Goal: Submit feedback/report problem: Submit feedback/report problem

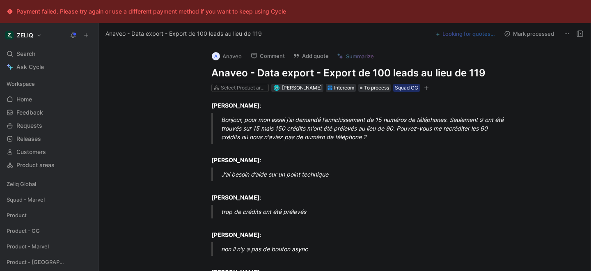
click at [260, 71] on h1 "Anaveo - Data export - Export de 100 leads au lieu de 119" at bounding box center [353, 72] width 284 height 13
copy h1 "Anaveo - Data export - Export de 100 leads au lieu de 119"
click at [314, 61] on button "Add quote" at bounding box center [310, 55] width 43 height 11
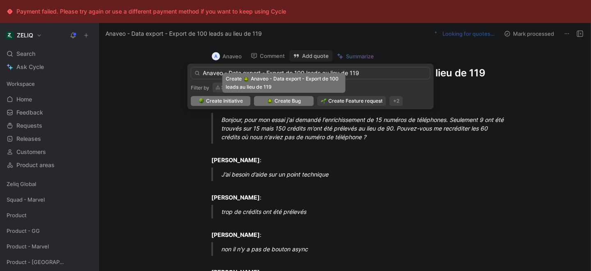
type input "Anaveo - Data export - Export de 100 leads au lieu de 119"
click at [273, 100] on div "Create Bug" at bounding box center [284, 101] width 34 height 8
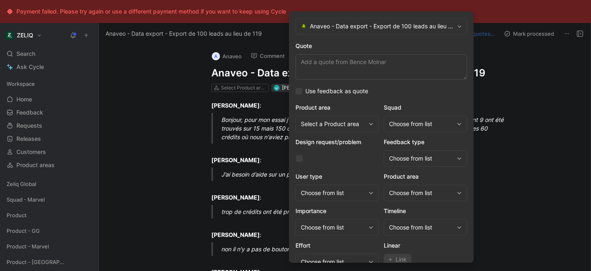
click at [408, 127] on div "Choose from list" at bounding box center [421, 124] width 64 height 10
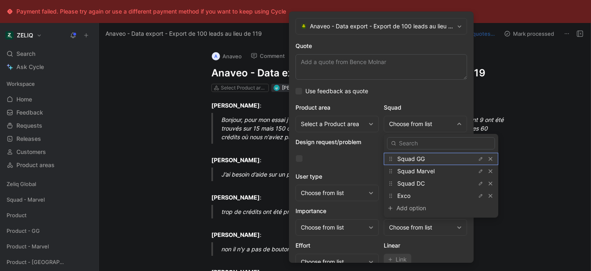
click at [409, 155] on span "Squad GG" at bounding box center [410, 158] width 27 height 7
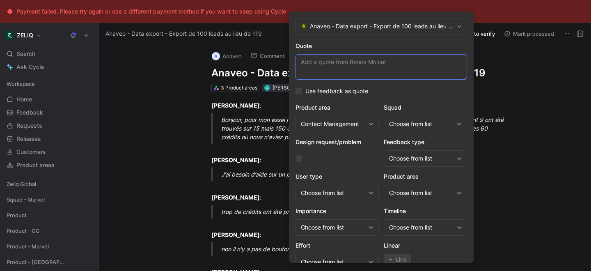
click at [357, 65] on textarea "Quote" at bounding box center [380, 66] width 171 height 25
paste textarea "j'exporte mes 119 leads"
paste textarea "seulement 100 sont dans le csv exporté"
click at [370, 63] on textarea "j'exporte mes 119 leads. seulement 100 sont dans le csv exporté" at bounding box center [380, 66] width 171 height 25
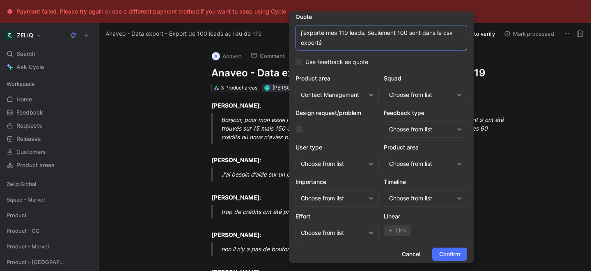
scroll to position [34, 0]
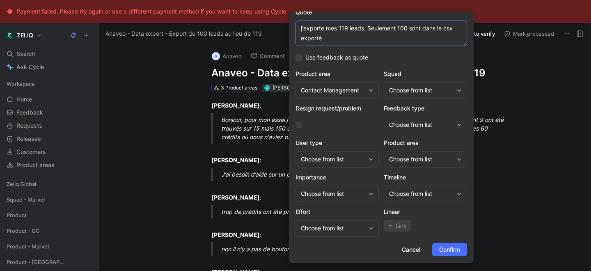
type textarea "j'exporte mes 119 leads. Seulement 100 sont dans le csv exporté"
click at [418, 93] on div "Choose from list" at bounding box center [421, 90] width 64 height 10
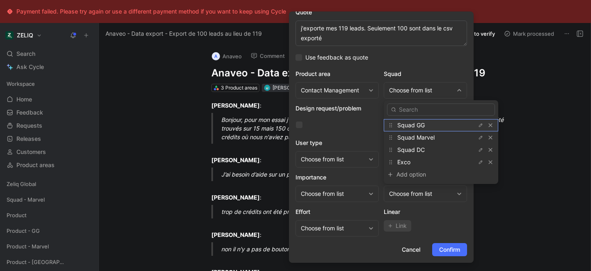
click at [413, 122] on span "Squad GG" at bounding box center [410, 124] width 27 height 7
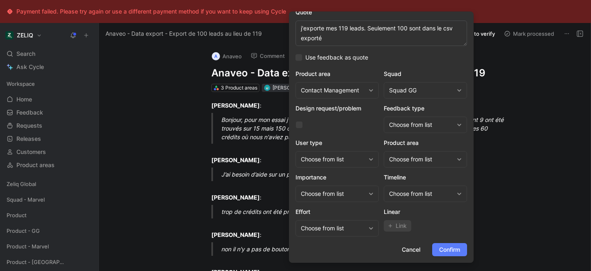
click at [445, 249] on span "Confirm" at bounding box center [449, 249] width 21 height 10
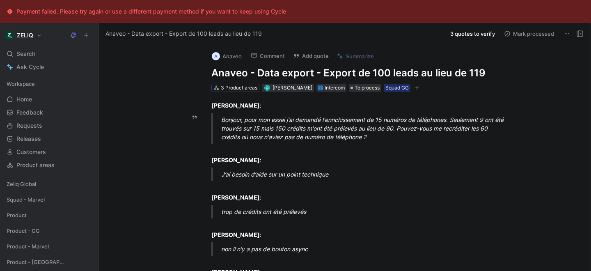
click at [308, 74] on h1 "Anaveo - Data export - Export de 100 leads au lieu de 119" at bounding box center [353, 72] width 284 height 13
copy h1 "Anaveo - Data export - Export de 100 leads au lieu de 119"
click at [34, 53] on span "Search" at bounding box center [25, 54] width 19 height 10
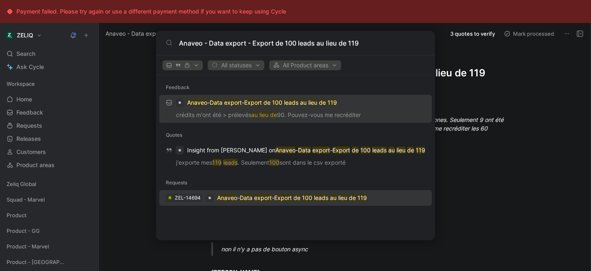
type input "Anaveo - Data export - Export de 100 leads au lieu de 119"
click at [229, 201] on p "Anaveo - Data export - Export de 100 leads au lieu de 119" at bounding box center [292, 198] width 150 height 10
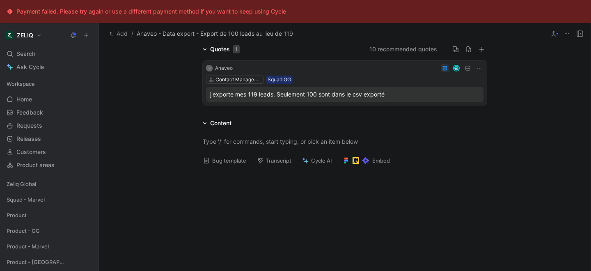
scroll to position [61, 0]
click at [216, 163] on button "Bug template" at bounding box center [224, 159] width 50 height 11
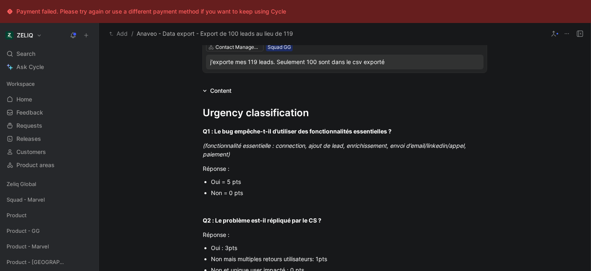
scroll to position [94, 0]
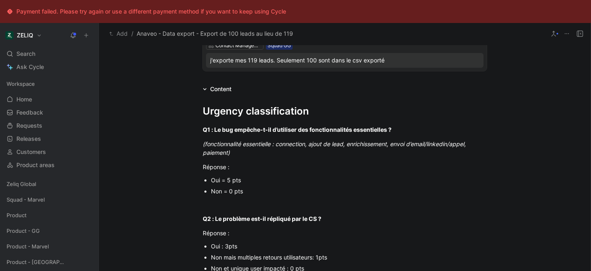
click at [228, 177] on div "Oui = 5 pts" at bounding box center [349, 180] width 276 height 9
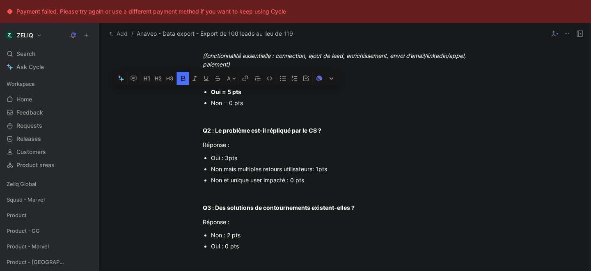
scroll to position [183, 0]
click at [266, 169] on div "Non mais multiples retours utilisateurs: 1pts" at bounding box center [349, 168] width 276 height 9
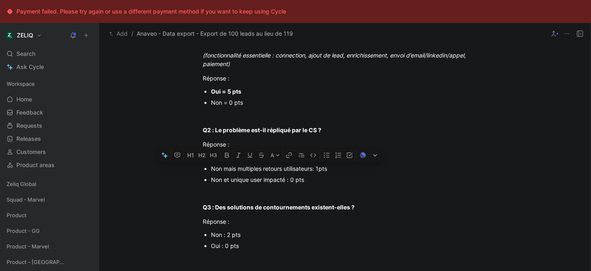
click at [266, 169] on div "Non mais multiples retours utilisateurs: 1pts" at bounding box center [349, 168] width 276 height 9
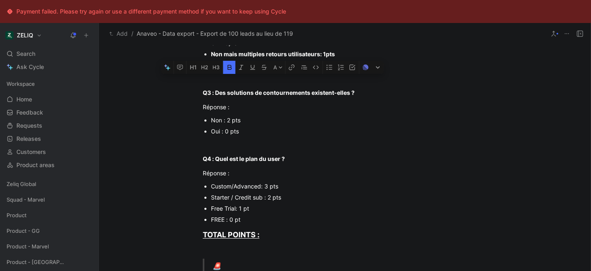
scroll to position [303, 0]
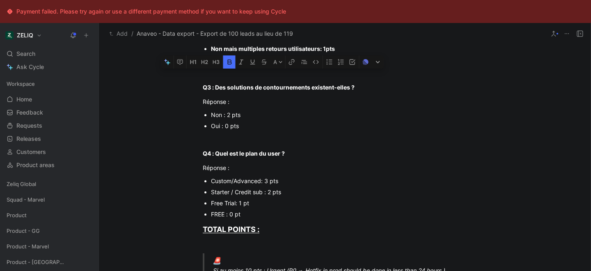
click at [231, 116] on div "Non : 2 pts" at bounding box center [349, 114] width 276 height 9
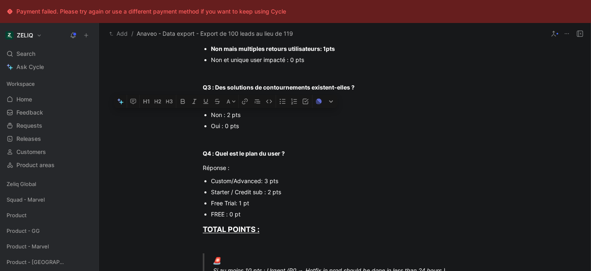
click at [231, 116] on div "Non : 2 pts" at bounding box center [349, 114] width 276 height 9
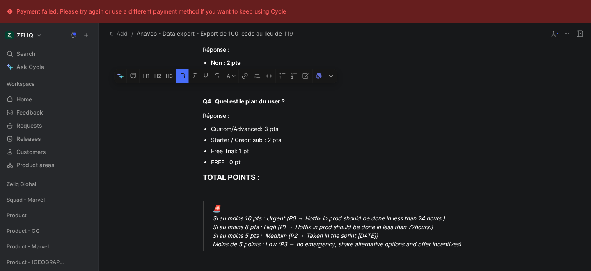
scroll to position [355, 0]
click at [236, 139] on div "Starter / Credit sub : 2 pts" at bounding box center [349, 139] width 276 height 9
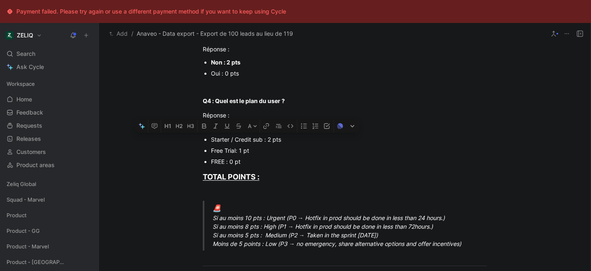
click at [236, 139] on div "Starter / Credit sub : 2 pts" at bounding box center [349, 139] width 276 height 9
click at [130, 85] on div "Urgency classification Q1 : Le bug empêche-t-il d’utiliser des fonctionnalités …" at bounding box center [344, 190] width 491 height 715
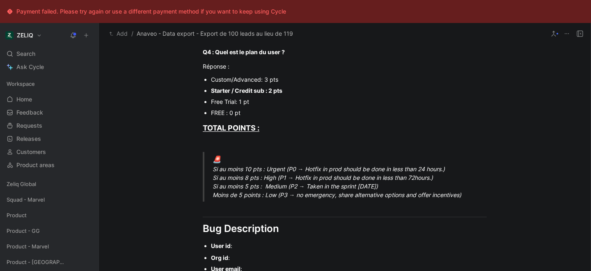
scroll to position [421, 0]
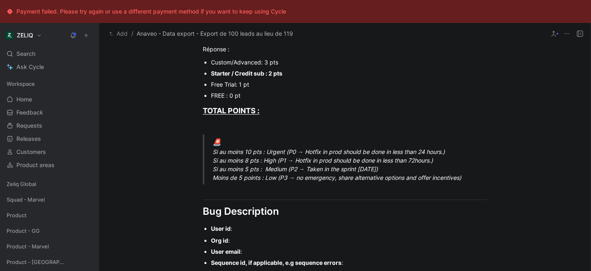
click at [288, 152] on div "🚨 Si au moins 10 pts : Urgent (P0 → Hotfix in prod should be done in less than …" at bounding box center [354, 159] width 284 height 45
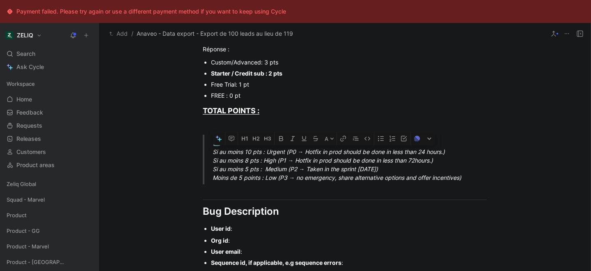
drag, startPoint x: 213, startPoint y: 153, endPoint x: 456, endPoint y: 158, distance: 242.8
click at [456, 158] on div "🚨 Si au moins 10 pts : Urgent (P0 → Hotfix in prod should be done in less than …" at bounding box center [354, 159] width 284 height 45
click at [443, 157] on div "🚨 Si au moins 10 pts : Urgent (P0 → Hotfix in prod should be done in less than …" at bounding box center [354, 159] width 284 height 45
drag, startPoint x: 447, startPoint y: 152, endPoint x: 205, endPoint y: 154, distance: 242.0
click at [205, 154] on blockquote "🚨 Si au moins 10 pts : Urgent (P0 → Hotfix in prod should be done in less than …" at bounding box center [344, 160] width 315 height 50
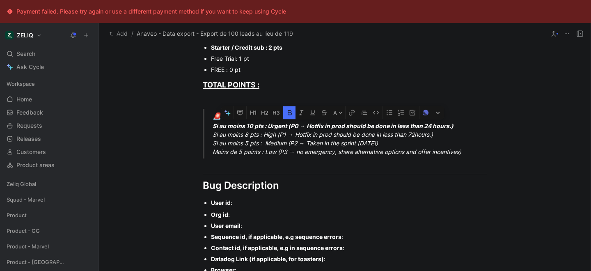
scroll to position [474, 0]
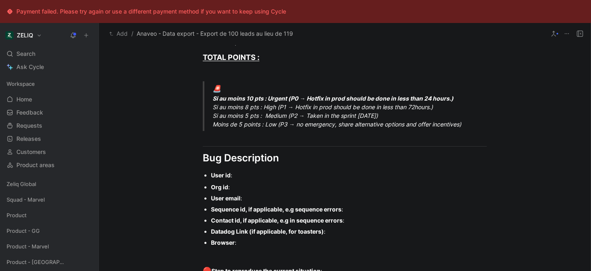
click at [243, 176] on div "User id :" at bounding box center [349, 175] width 276 height 9
click at [233, 186] on div "Org id :" at bounding box center [349, 186] width 276 height 9
click at [253, 198] on div "User email :" at bounding box center [349, 198] width 276 height 9
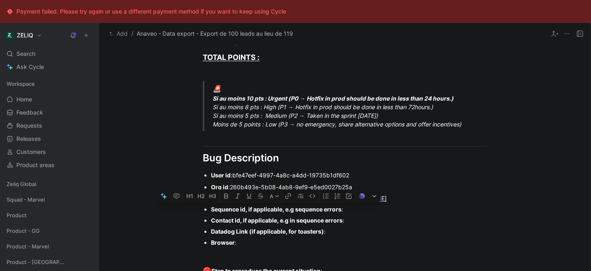
drag, startPoint x: 330, startPoint y: 235, endPoint x: 206, endPoint y: 209, distance: 126.8
click at [206, 209] on ul "Org id : 260b493e-5b08-4ab8-9ef9-e5ed0027b25a User email : b.molnar@anaveo.com …" at bounding box center [344, 214] width 315 height 66
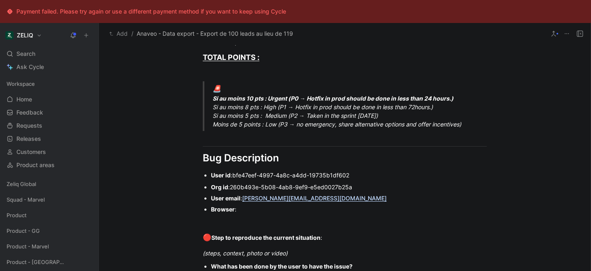
click at [241, 210] on div "Browser :" at bounding box center [349, 209] width 276 height 9
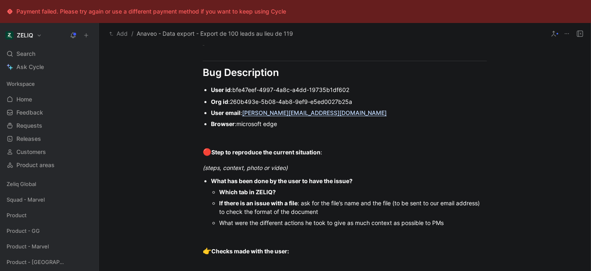
scroll to position [561, 0]
click at [299, 168] on div "(steps, context, photo or video)" at bounding box center [345, 166] width 284 height 9
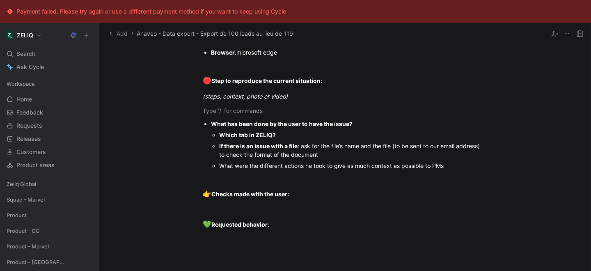
scroll to position [632, 0]
click at [290, 134] on div "Which tab in ZELIQ?" at bounding box center [352, 134] width 267 height 9
click at [458, 164] on div "What were the different actions he took to give as much context as possible to …" at bounding box center [352, 165] width 267 height 9
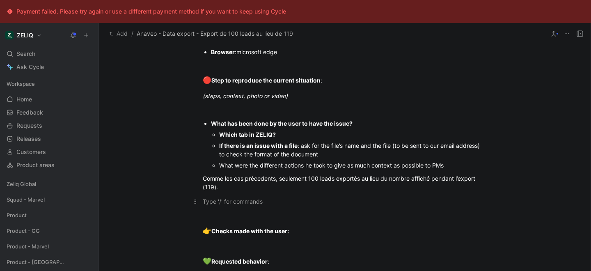
click at [218, 201] on div at bounding box center [345, 201] width 284 height 9
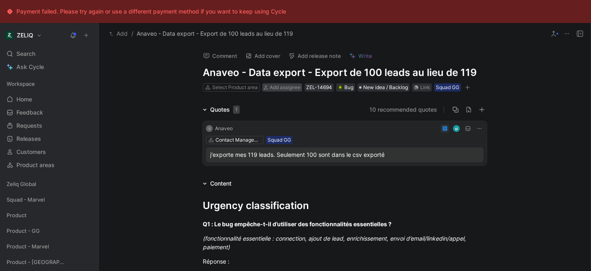
click at [285, 89] on span "Add assignee" at bounding box center [284, 87] width 31 height 6
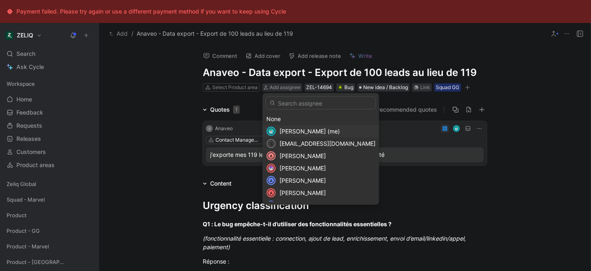
click at [297, 128] on span "Lucas Damoiseau (me)" at bounding box center [309, 131] width 60 height 7
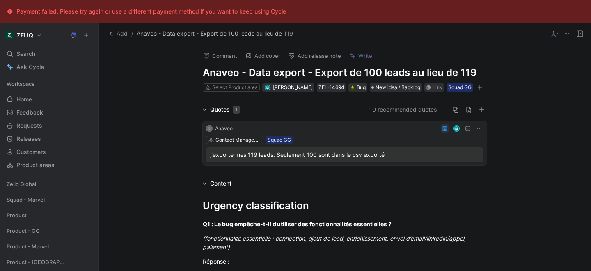
click at [479, 87] on icon "button" at bounding box center [479, 87] width 5 height 0
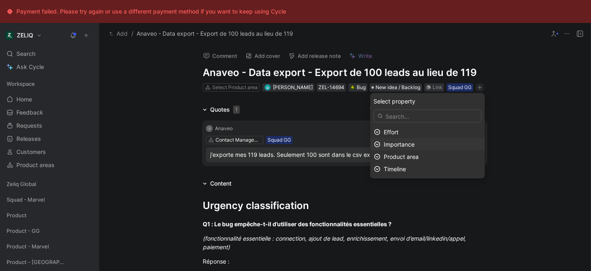
click at [401, 146] on span "Importance" at bounding box center [398, 144] width 31 height 7
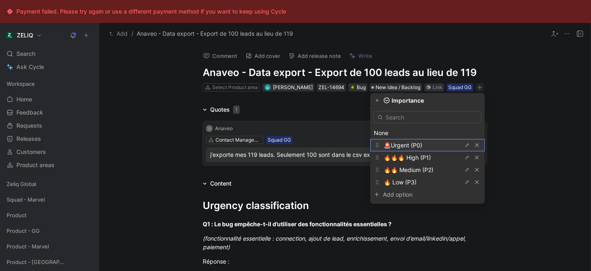
click at [401, 142] on span "🚨Urgent (P0)" at bounding box center [402, 144] width 39 height 7
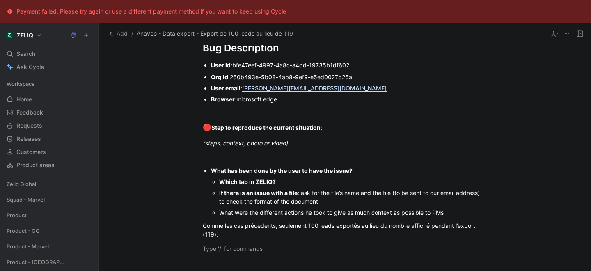
scroll to position [596, 0]
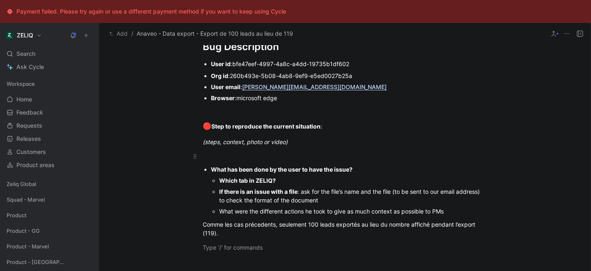
click at [246, 156] on div at bounding box center [345, 156] width 284 height 9
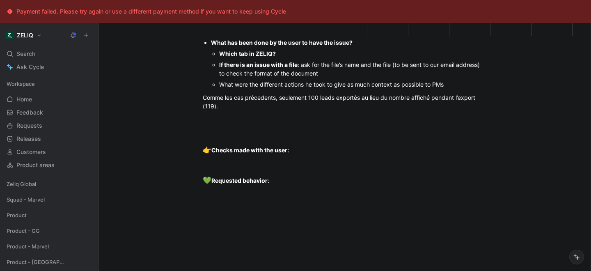
scroll to position [1291, 0]
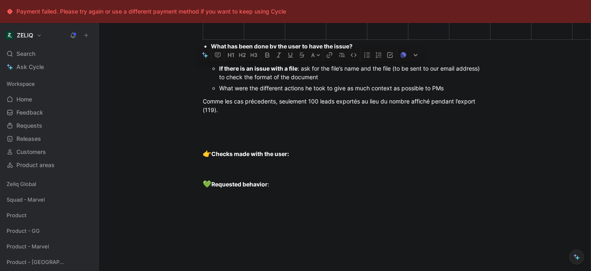
drag, startPoint x: 334, startPoint y: 78, endPoint x: 301, endPoint y: 71, distance: 33.6
click at [301, 71] on div "If there is an issue with a file : ask for the file’s name and the file (to be …" at bounding box center [352, 72] width 267 height 17
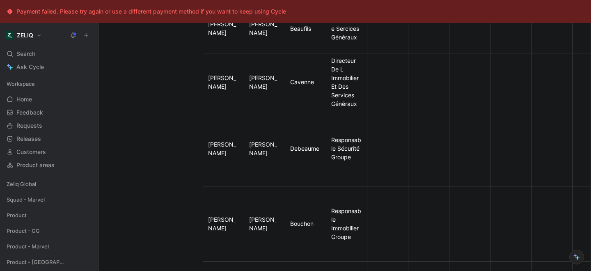
scroll to position [907, 0]
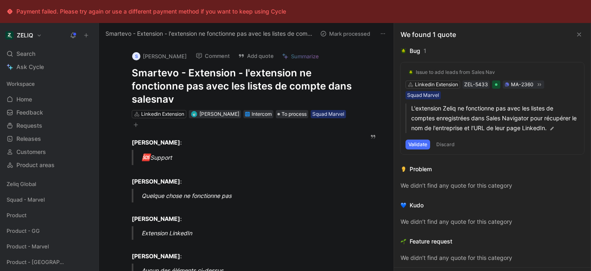
scroll to position [2, 0]
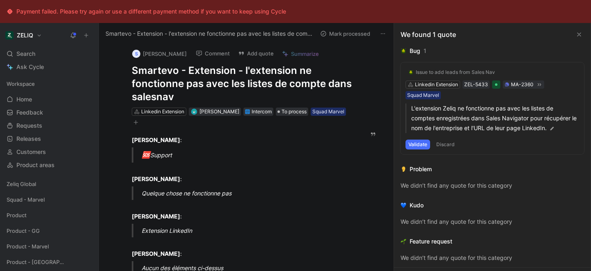
click at [199, 84] on h1 "Smartevo - Extension - l'extension ne fonctionne pas avec les listes de compte …" at bounding box center [242, 83] width 221 height 39
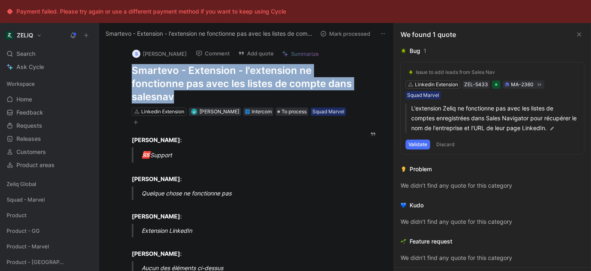
click at [199, 84] on h1 "Smartevo - Extension - l'extension ne fonctionne pas avec les listes de compte …" at bounding box center [242, 83] width 221 height 39
copy h1 "Smartevo - Extension - l'extension ne fonctionne pas avec les listes de compte …"
click at [46, 51] on div "Search ⌘ K" at bounding box center [49, 54] width 92 height 12
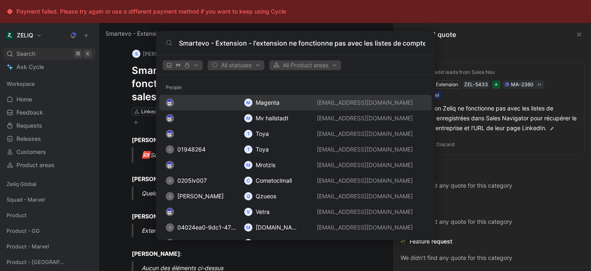
scroll to position [0, 46]
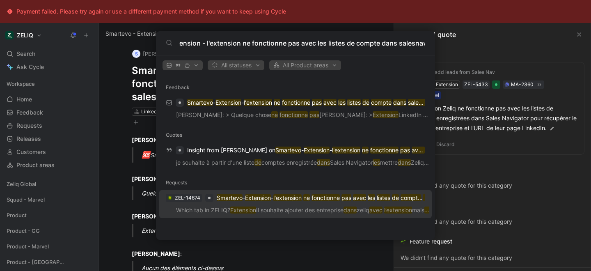
type input "Smartevo - Extension - l'extension ne fonctionne pas avec les listes de compte …"
click at [230, 203] on div "ZEL-14674 Smartevo - Extension - l'extension ne fonctionne pas avec les listes …" at bounding box center [295, 197] width 267 height 15
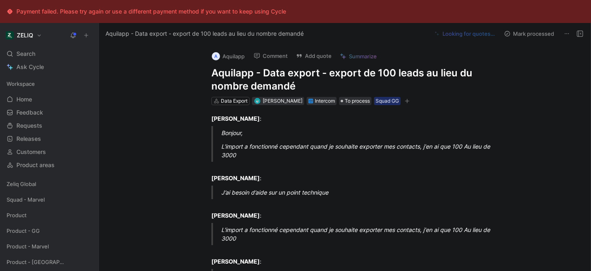
click at [226, 75] on h1 "Aquilapp - Data export - export de 100 leads au lieu du nombre demandé" at bounding box center [353, 79] width 284 height 26
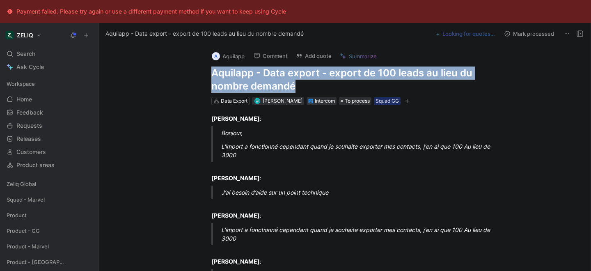
copy h1 "Aquilapp - Data export - export de 100 leads au lieu du nombre demandé"
click at [316, 55] on button "Add quote" at bounding box center [313, 55] width 43 height 11
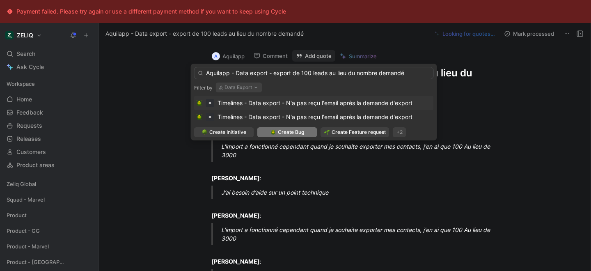
type input "Aquilapp - Data export - export de 100 leads au lieu du nombre demandé"
click at [274, 133] on img at bounding box center [273, 132] width 6 height 6
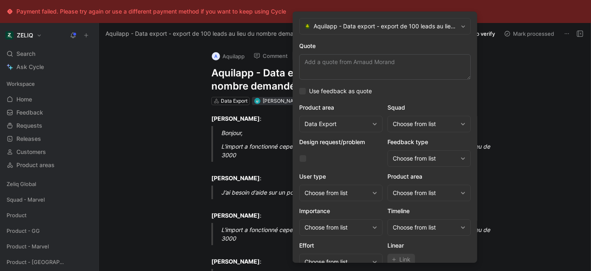
click at [424, 125] on div "Choose from list" at bounding box center [424, 124] width 64 height 10
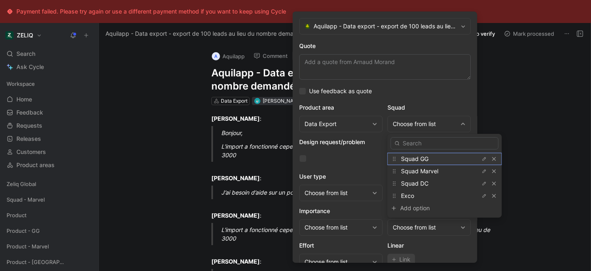
click at [408, 159] on span "Squad GG" at bounding box center [414, 158] width 27 height 7
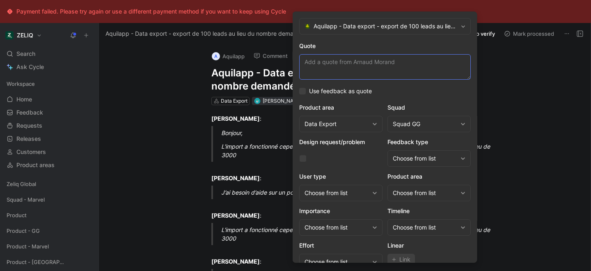
click at [341, 64] on textarea "Quote" at bounding box center [384, 66] width 171 height 25
paste textarea "L'import a fonctionné cependant quand je souhaite exporter mes contacts, j'en a…"
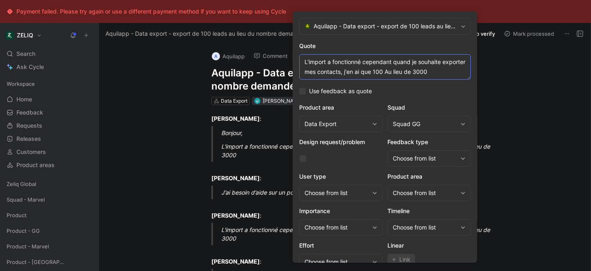
scroll to position [34, 0]
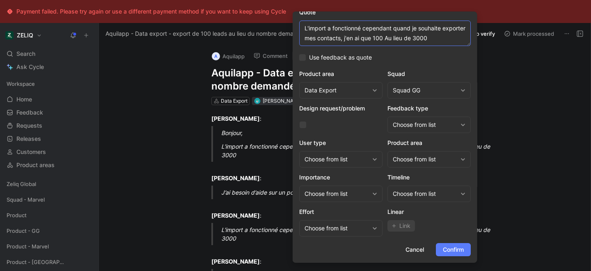
type textarea "L'import a fonctionné cependant quand je souhaite exporter mes contacts, j'en a…"
click at [454, 253] on span "Confirm" at bounding box center [452, 249] width 21 height 10
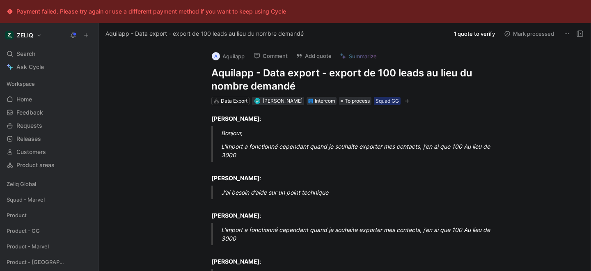
click at [284, 78] on h1 "Aquilapp - Data export - export de 100 leads au lieu du nombre demandé" at bounding box center [353, 79] width 284 height 26
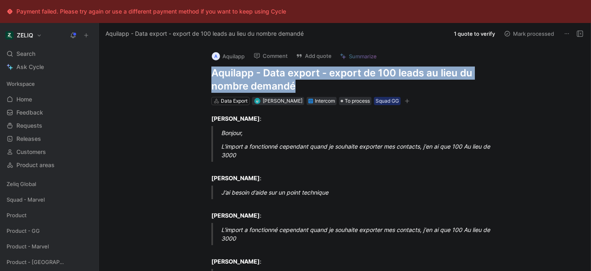
click at [284, 78] on h1 "Aquilapp - Data export - export de 100 leads au lieu du nombre demandé" at bounding box center [353, 79] width 284 height 26
copy h1 "Aquilapp - Data export - export de 100 leads au lieu du nombre demandé"
click at [15, 55] on div "Search ⌘ K" at bounding box center [49, 54] width 92 height 12
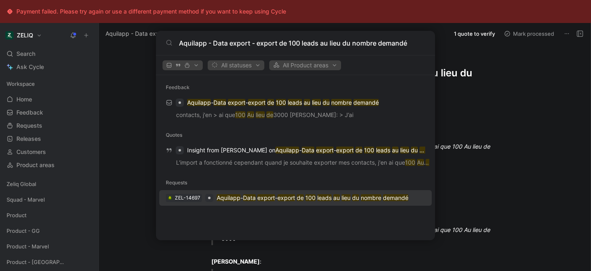
type input "Aquilapp - Data export - export de 100 leads au lieu du nombre demandé"
click at [220, 196] on mark "Aquilapp" at bounding box center [229, 197] width 24 height 7
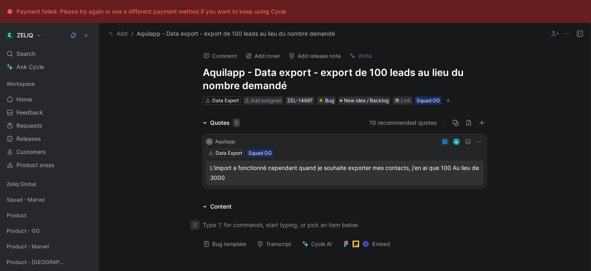
scroll to position [32, 0]
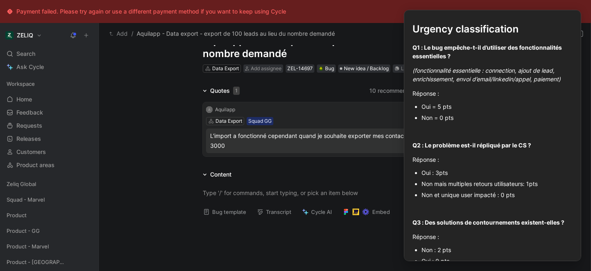
click at [226, 217] on button "Bug template" at bounding box center [224, 211] width 50 height 11
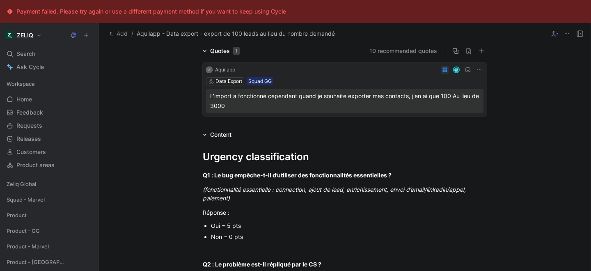
scroll to position [117, 0]
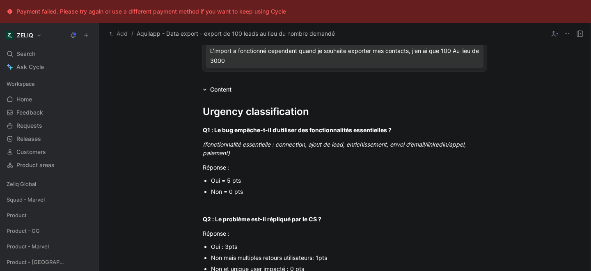
click at [233, 180] on div "Oui = 5 pts" at bounding box center [349, 180] width 276 height 9
click at [241, 181] on div "Oui = 5 pts" at bounding box center [349, 180] width 276 height 9
drag, startPoint x: 241, startPoint y: 181, endPoint x: 207, endPoint y: 180, distance: 33.6
click at [211, 180] on li "Oui = 5 pts" at bounding box center [349, 180] width 276 height 11
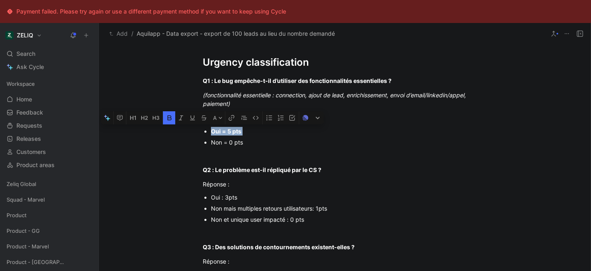
scroll to position [167, 0]
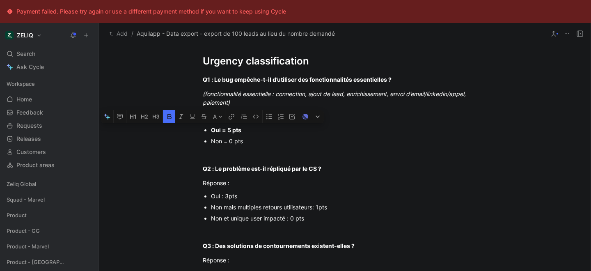
click at [247, 208] on div "Non mais multiples retours utilisateurs: 1pts" at bounding box center [349, 207] width 276 height 9
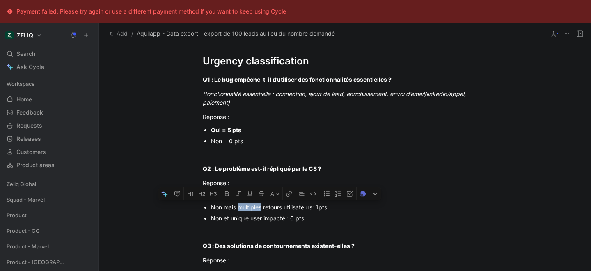
click at [247, 208] on div "Non mais multiples retours utilisateurs: 1pts" at bounding box center [349, 207] width 276 height 9
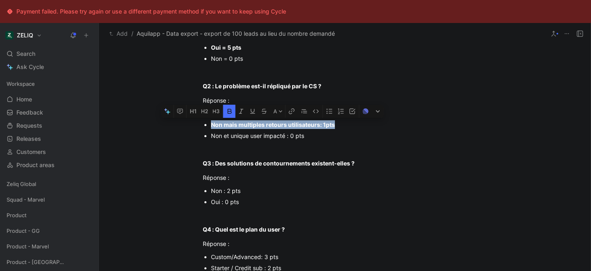
scroll to position [251, 0]
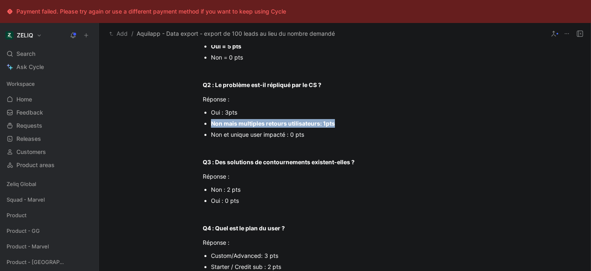
click at [234, 194] on p "Non : 2 pts" at bounding box center [349, 189] width 276 height 11
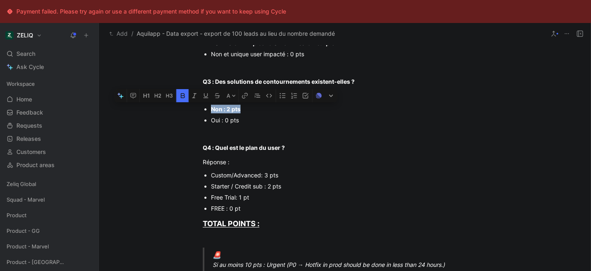
scroll to position [335, 0]
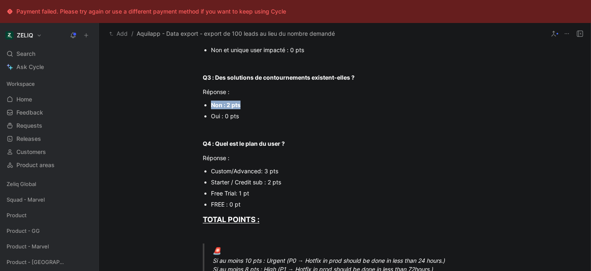
click at [251, 182] on div "Starter / Credit sub : 2 pts" at bounding box center [349, 182] width 276 height 9
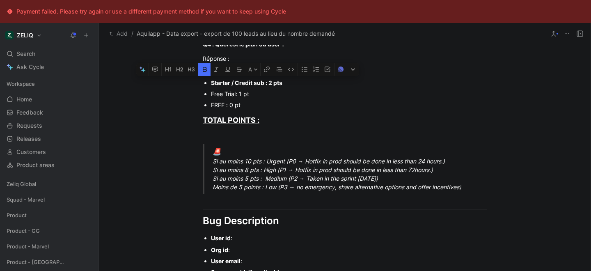
scroll to position [438, 0]
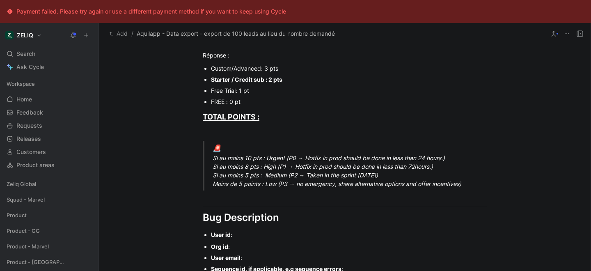
click at [244, 159] on div "🚨 Si au moins 10 pts : Urgent (P0 → Hotfix in prod should be done in less than …" at bounding box center [354, 165] width 284 height 45
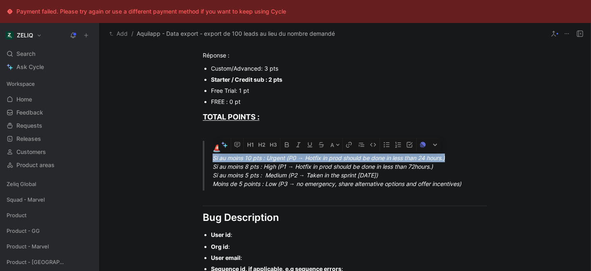
drag, startPoint x: 213, startPoint y: 160, endPoint x: 447, endPoint y: 159, distance: 233.7
click at [447, 159] on div "🚨 Si au moins 10 pts : Urgent (P0 → Hotfix in prod should be done in less than …" at bounding box center [354, 165] width 284 height 45
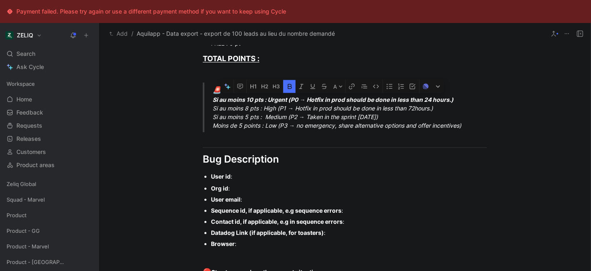
scroll to position [497, 0]
click at [264, 176] on div "User id :" at bounding box center [349, 175] width 276 height 9
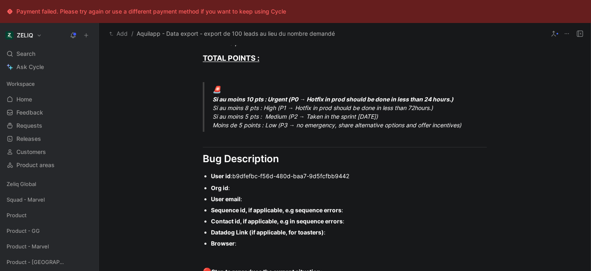
click at [247, 188] on div "Org id :" at bounding box center [349, 187] width 276 height 9
click at [260, 200] on div "User email :" at bounding box center [349, 198] width 276 height 9
click at [252, 199] on div "User email :" at bounding box center [349, 198] width 276 height 9
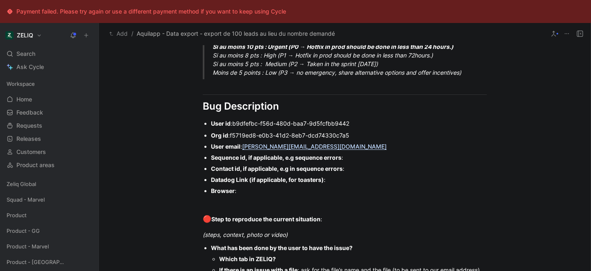
scroll to position [550, 0]
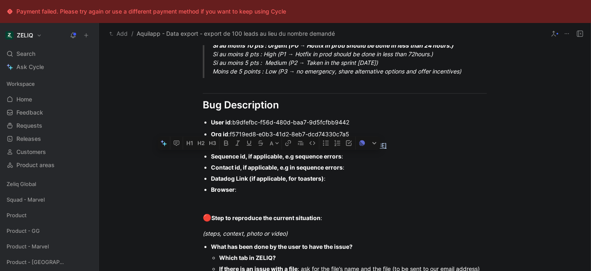
drag, startPoint x: 344, startPoint y: 180, endPoint x: 212, endPoint y: 157, distance: 133.9
click at [212, 157] on ul "Org id : f5719ed8-e0b3-41d2-8eb7-dcd74330c7a5 User email : arnaud.morand@aquila…" at bounding box center [344, 161] width 315 height 66
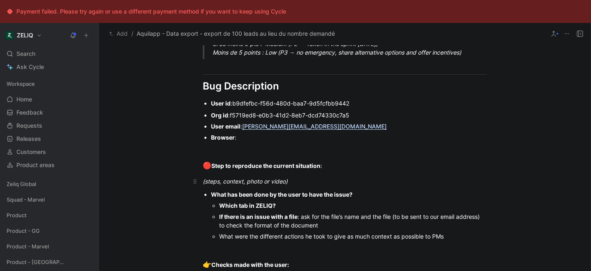
scroll to position [570, 0]
click at [295, 205] on div "Which tab in ZELIQ?" at bounding box center [352, 205] width 267 height 9
click at [278, 205] on strong "Which tab in ZELIQ? export" at bounding box center [257, 204] width 76 height 7
click at [326, 228] on p "If there is an issue with a file : ask for the file’s name and the file (to be …" at bounding box center [352, 220] width 267 height 20
click at [268, 246] on div at bounding box center [345, 248] width 284 height 9
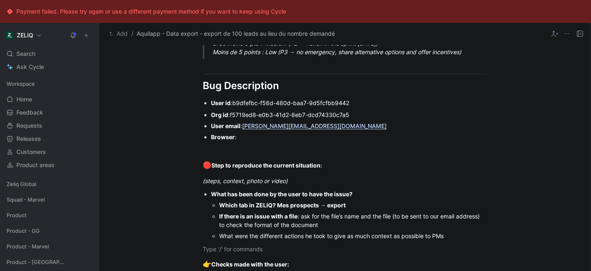
click at [351, 227] on div "If there is an issue with a file : ask for the file’s name and the file (to be …" at bounding box center [352, 220] width 267 height 17
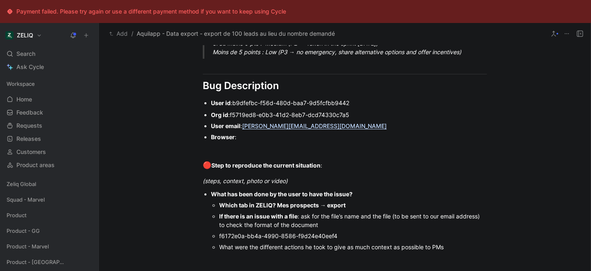
click at [217, 235] on ul "Which tab in ZELIQ? Mes prospects → export If there is an issue with a file : a…" at bounding box center [349, 225] width 276 height 53
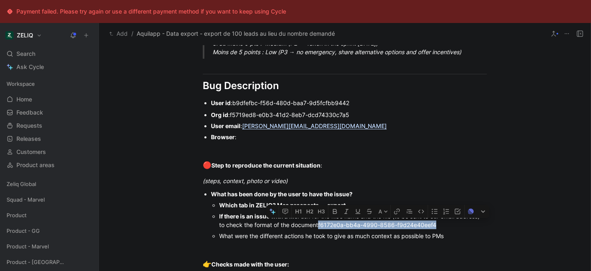
drag, startPoint x: 319, startPoint y: 226, endPoint x: 456, endPoint y: 227, distance: 136.6
click at [456, 227] on div "If there is an issue with a file : ask for the file’s name and the file (to be …" at bounding box center [352, 220] width 267 height 17
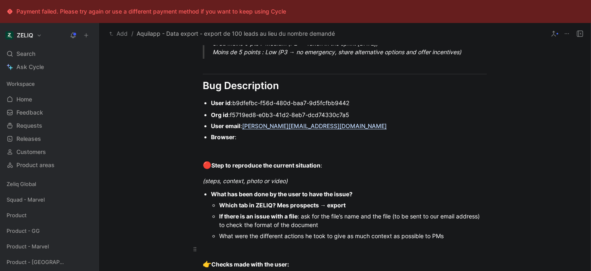
click at [428, 253] on p at bounding box center [344, 249] width 315 height 14
click at [201, 248] on p "f6172e0a-bb4a-4990-8586-f9d24e40eef4" at bounding box center [344, 249] width 315 height 14
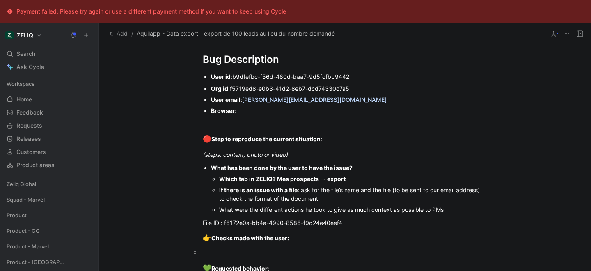
scroll to position [597, 0]
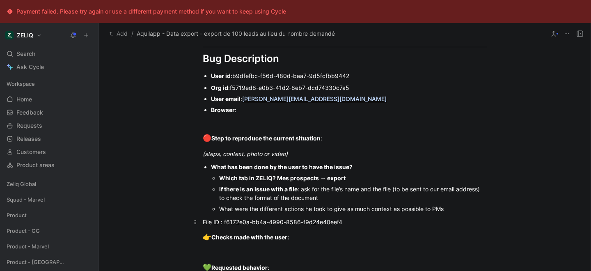
click at [353, 224] on div "File ID : f6172e0a-bb4a-4990-8586-f9d24e40eef4" at bounding box center [345, 221] width 284 height 9
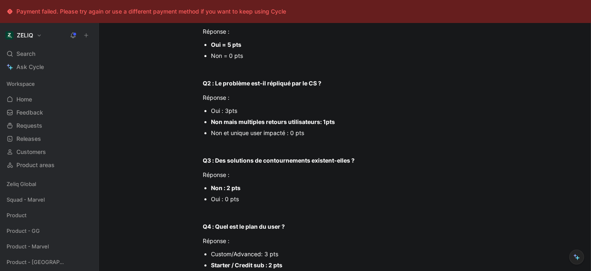
scroll to position [0, 0]
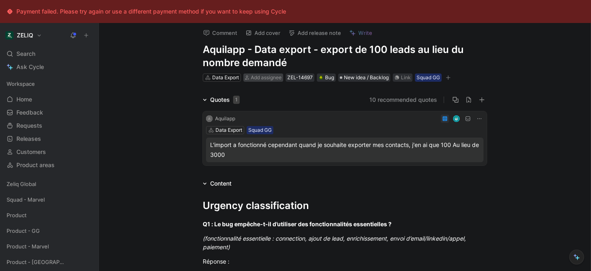
click at [265, 75] on span "Add assignee" at bounding box center [266, 77] width 31 height 6
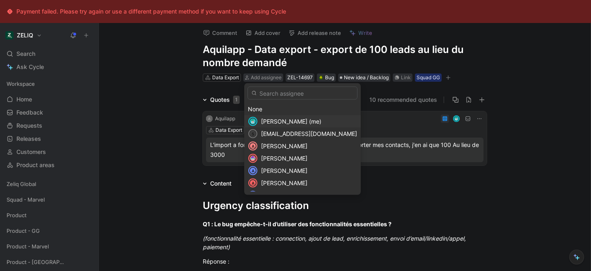
click at [273, 122] on span "Lucas Damoiseau (me)" at bounding box center [291, 121] width 60 height 7
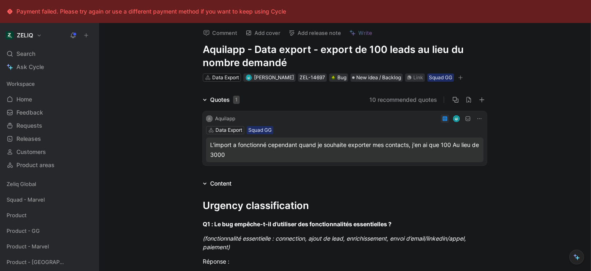
click at [462, 78] on icon "button" at bounding box center [460, 77] width 5 height 5
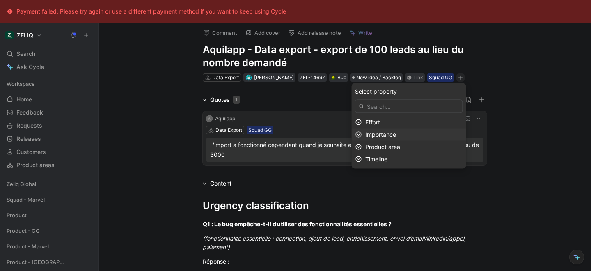
click at [389, 133] on span "Importance" at bounding box center [380, 134] width 31 height 7
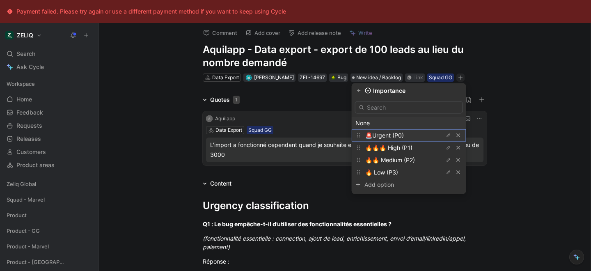
click at [392, 133] on span "🚨Urgent (P0)" at bounding box center [384, 135] width 39 height 7
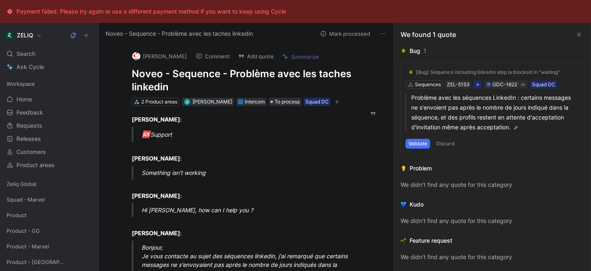
click at [234, 75] on h1 "Noveo - Sequence - Problème avec les taches linkedin" at bounding box center [242, 80] width 221 height 26
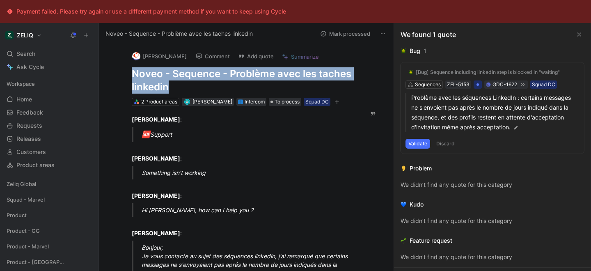
copy h1 "Noveo - Sequence - Problème avec les taches linkedin"
click at [66, 51] on div "Search ⌘ K" at bounding box center [49, 54] width 92 height 12
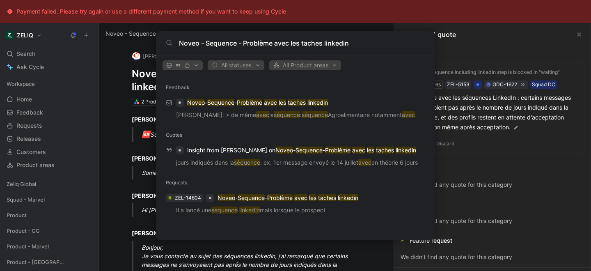
type input "Noveo - Sequence - Problème avec les taches linkedin"
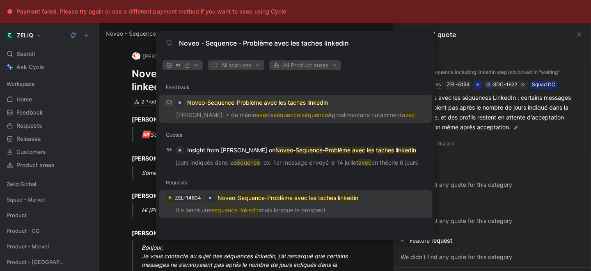
click at [208, 205] on p "Il a lancé une sequence linkedin mais lorsque le prospect" at bounding box center [295, 211] width 267 height 12
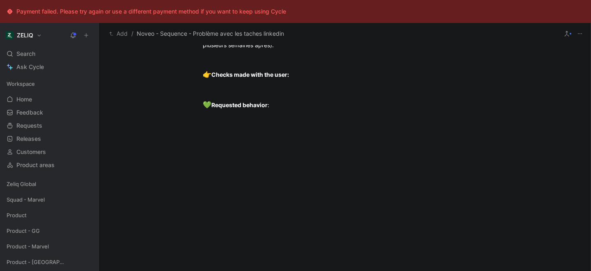
scroll to position [1258, 0]
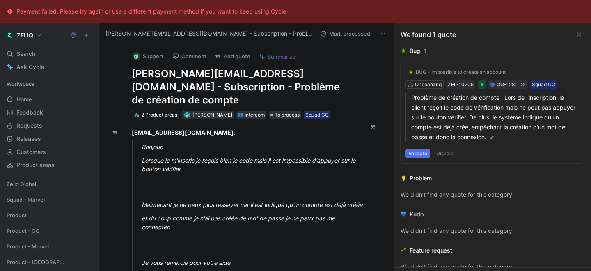
click at [188, 78] on h1 "ismail@ayapace.fr - Subscription - Problème de création de compte" at bounding box center [242, 86] width 221 height 39
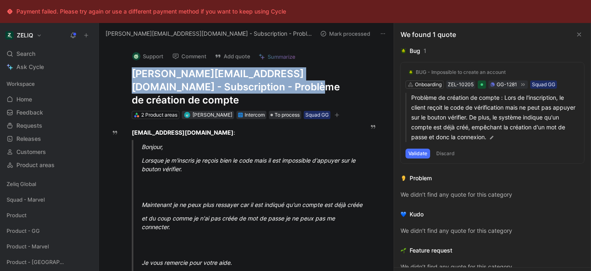
click at [188, 78] on h1 "ismail@ayapace.fr - Subscription - Problème de création de compte" at bounding box center [242, 86] width 221 height 39
copy h1 "ismail@ayapace.fr - Subscription - Problème de création de compte"
click at [45, 52] on div "Search ⌘ K" at bounding box center [49, 54] width 92 height 12
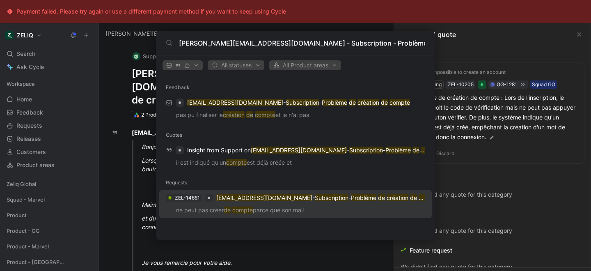
type input "ismail@ayapace.fr - Subscription - Problème de création de compte"
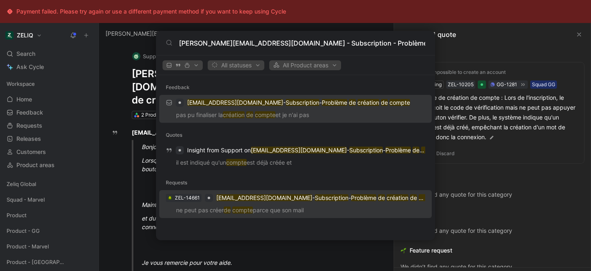
click at [213, 206] on p "ne peut pas créer de compte parce que son mail" at bounding box center [295, 211] width 267 height 12
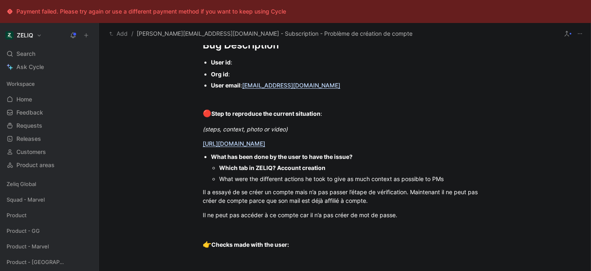
scroll to position [629, 0]
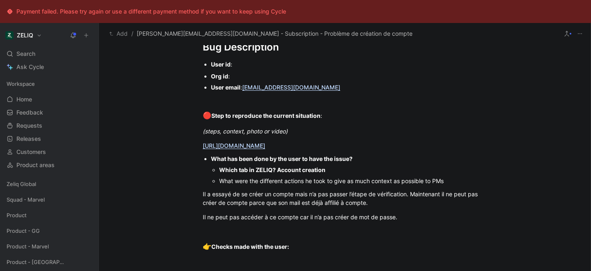
click at [234, 65] on div "User id :" at bounding box center [349, 64] width 276 height 9
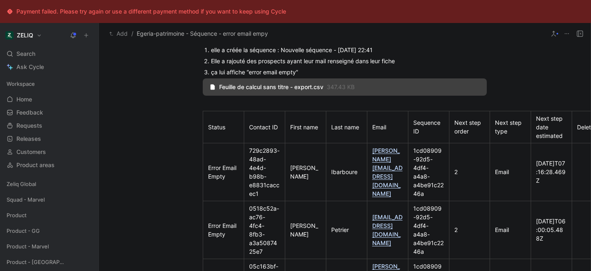
scroll to position [778, 0]
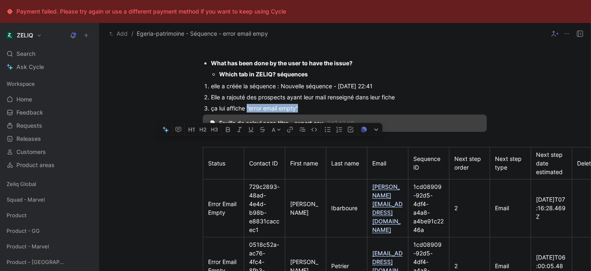
drag, startPoint x: 244, startPoint y: 176, endPoint x: 297, endPoint y: 181, distance: 53.2
click at [297, 114] on p "ça lui affiche “error email empty”" at bounding box center [349, 108] width 276 height 11
copy div "“error email empty”"
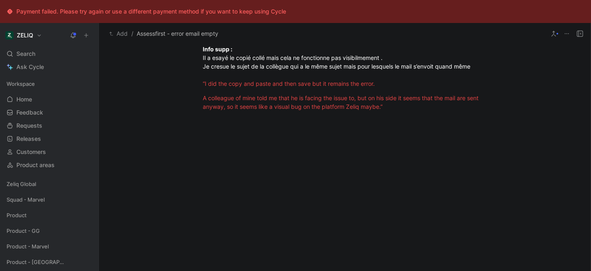
scroll to position [684, 0]
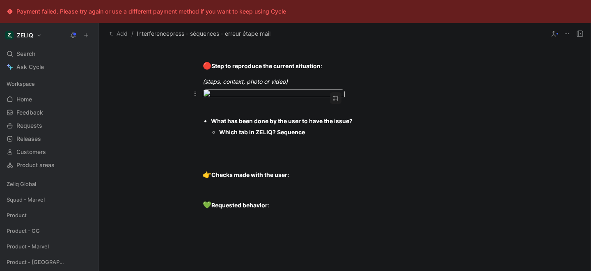
scroll to position [723, 0]
click at [282, 150] on body "Payment failed. Please try again or use a different payment method if you want …" at bounding box center [295, 135] width 591 height 271
click at [538, 270] on div at bounding box center [295, 271] width 591 height 0
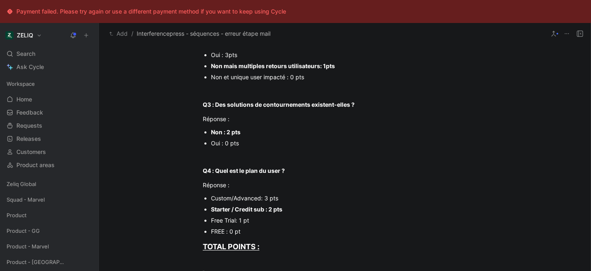
scroll to position [0, 0]
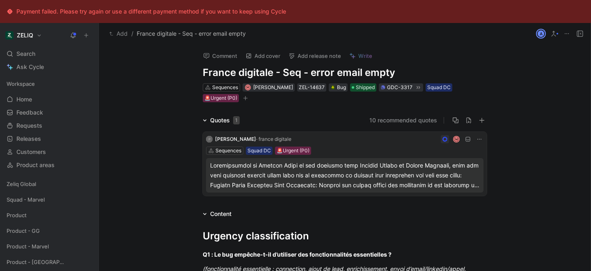
click at [234, 72] on h1 "France digitale - Seq - error email empty" at bounding box center [345, 72] width 284 height 13
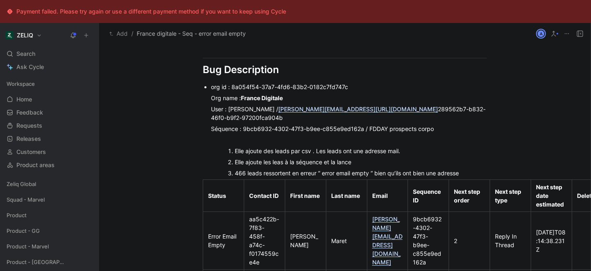
scroll to position [596, 0]
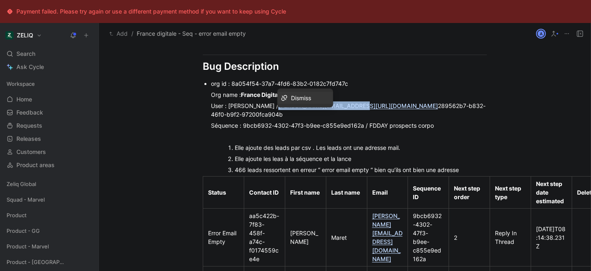
drag, startPoint x: 267, startPoint y: 107, endPoint x: 341, endPoint y: 107, distance: 73.8
click at [341, 107] on div "User : Pauline Barles / pauline@francedigitale.org/ 289562b7-b832-46f0-b9f2-972…" at bounding box center [349, 109] width 276 height 17
copy link "pauline@francedigitale.org"
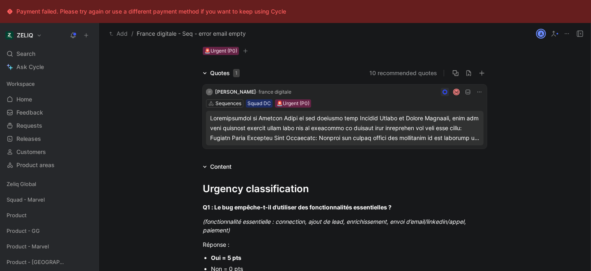
scroll to position [0, 0]
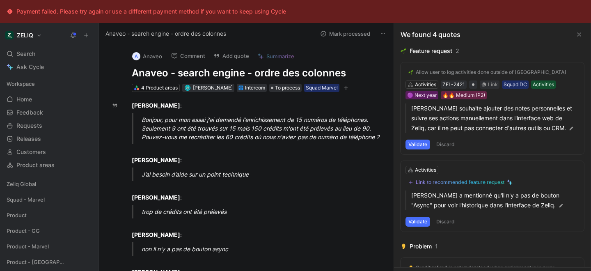
click at [576, 36] on icon at bounding box center [578, 34] width 7 height 7
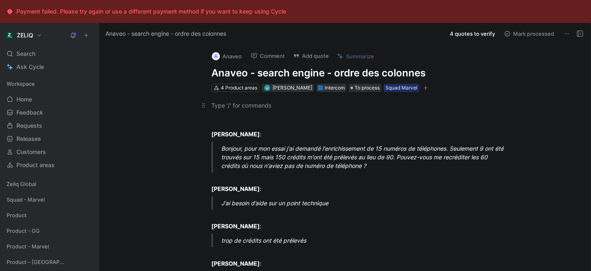
click at [222, 111] on p at bounding box center [353, 105] width 315 height 14
paste div
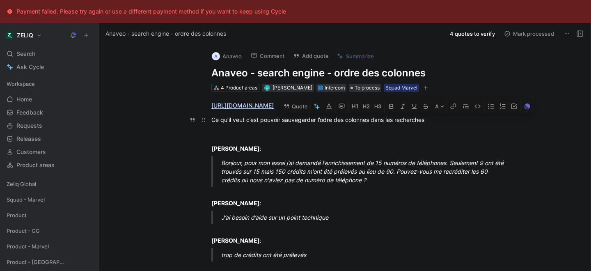
drag, startPoint x: 389, startPoint y: 120, endPoint x: 425, endPoint y: 119, distance: 35.7
click at [425, 119] on div "Ce qu’il veut c’est pouvoir sauvegarder l’odre des colonnes dans les recherches" at bounding box center [353, 119] width 284 height 9
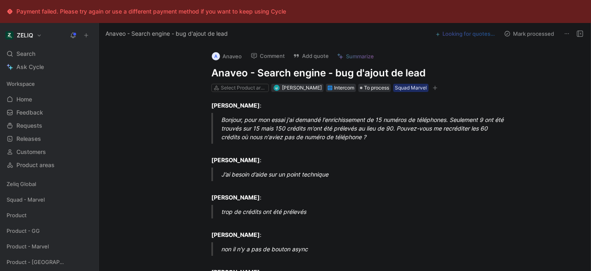
click at [268, 72] on h1 "Anaveo - Search engine - bug d'ajout de lead" at bounding box center [353, 72] width 284 height 13
copy h1 "Anaveo - Search engine - bug d'ajout de lead"
click at [314, 52] on button "Add quote" at bounding box center [310, 55] width 43 height 11
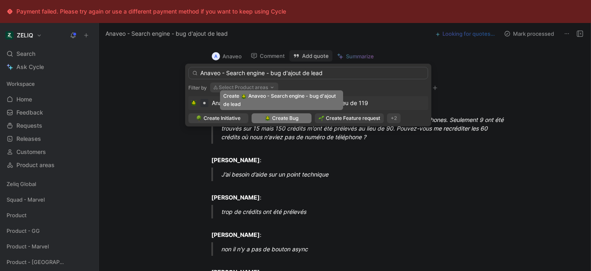
type input "Anaveo - Search engine - bug d'ajout de lead"
click at [289, 119] on span "Create Bug" at bounding box center [285, 118] width 26 height 8
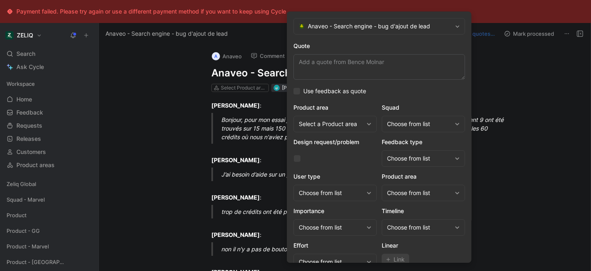
click at [360, 68] on textarea "Quote" at bounding box center [378, 66] width 171 height 25
type textarea "J"
type textarea "quand j'ajoute les leads un par un je reçois un message d'erreur"
click at [427, 123] on div "Choose from list" at bounding box center [419, 124] width 64 height 10
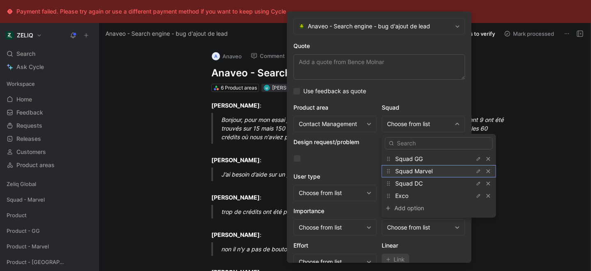
click at [415, 173] on span "Squad Marvel" at bounding box center [413, 170] width 37 height 7
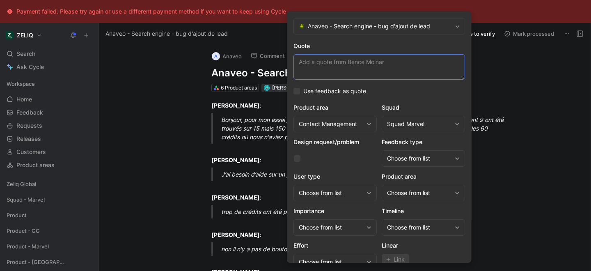
click at [338, 59] on textarea "Quote" at bounding box center [378, 66] width 171 height 25
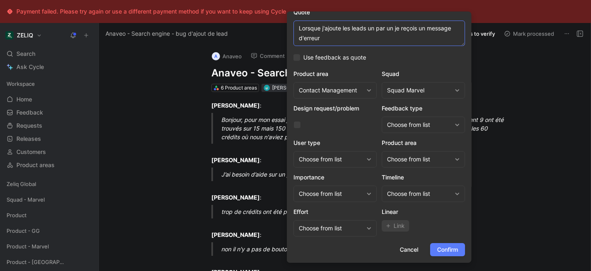
type textarea "Lorsque j'ajoute les leads un par un je reçois un message d'erreur"
click at [447, 246] on span "Confirm" at bounding box center [447, 249] width 21 height 10
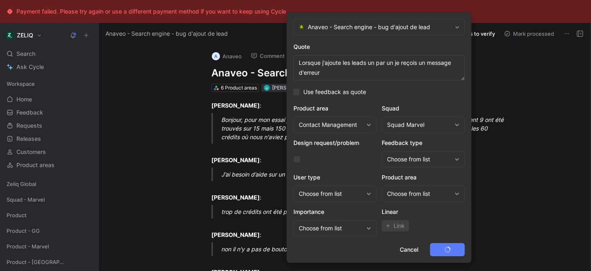
scroll to position [0, 0]
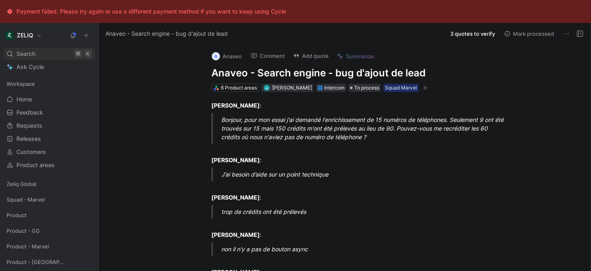
click at [44, 53] on div "Search ⌘ K" at bounding box center [49, 54] width 92 height 12
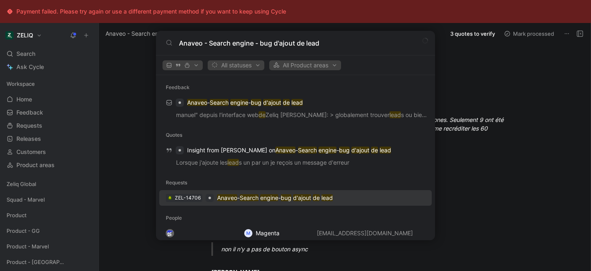
type input "Anaveo - Search engine - bug d'ajout de lead"
click at [250, 200] on mark "Search" at bounding box center [248, 197] width 19 height 7
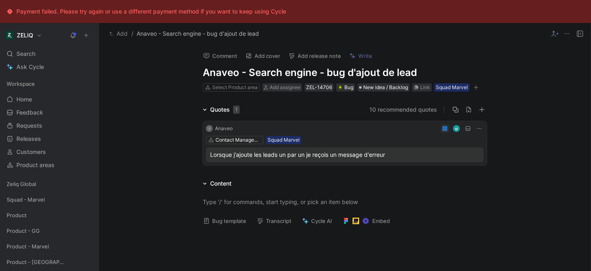
click at [213, 224] on button "Bug template" at bounding box center [224, 220] width 50 height 11
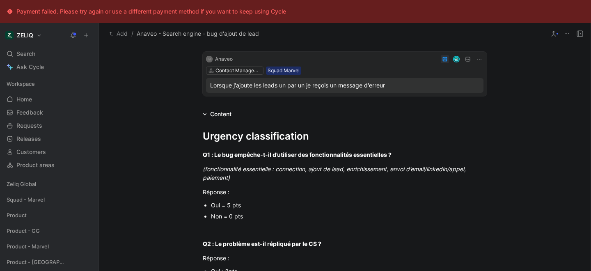
scroll to position [71, 0]
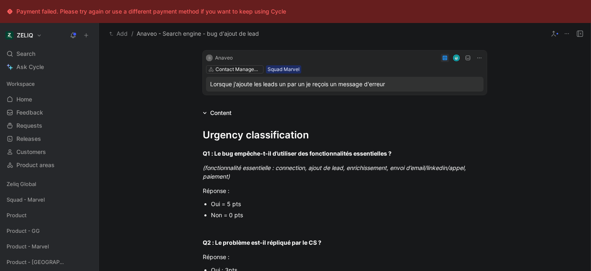
click at [228, 206] on div "Oui = 5 pts" at bounding box center [349, 203] width 276 height 9
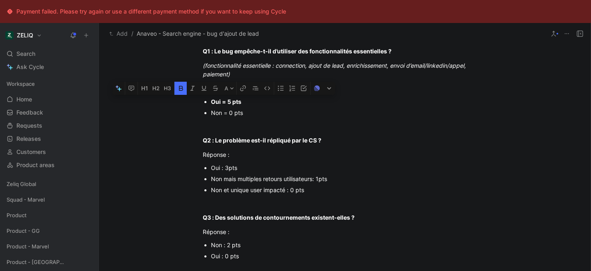
scroll to position [189, 0]
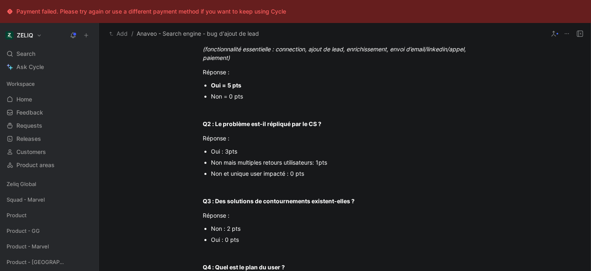
click at [226, 152] on div "Oui : 3pts" at bounding box center [349, 151] width 276 height 9
click at [221, 243] on div "Oui : 0 pts" at bounding box center [349, 239] width 276 height 9
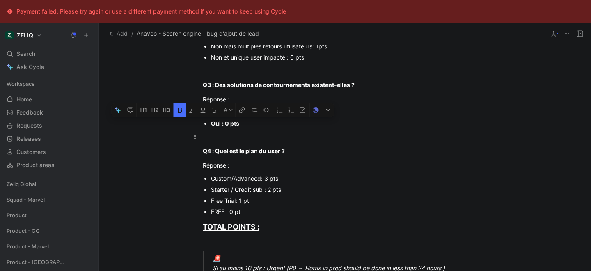
scroll to position [317, 0]
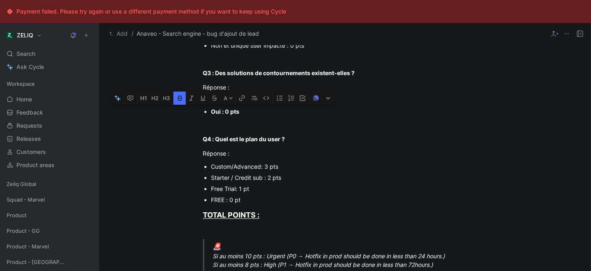
click at [257, 178] on div "Starter / Credit sub : 2 pts" at bounding box center [349, 177] width 276 height 9
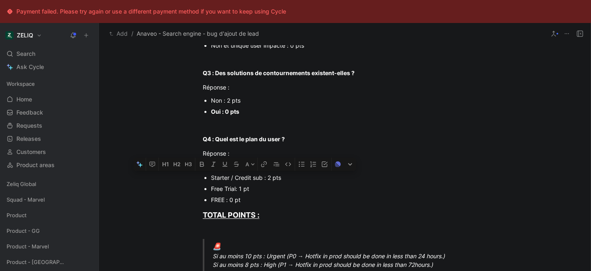
click at [257, 178] on div "Starter / Credit sub : 2 pts" at bounding box center [349, 177] width 276 height 9
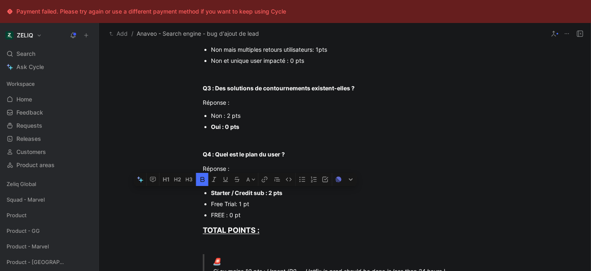
scroll to position [285, 0]
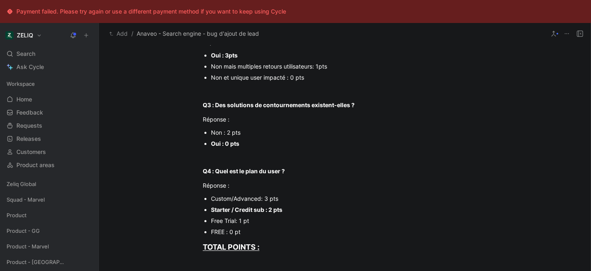
click at [120, 144] on div "Urgency classification Q1 : Le bug empêche-t-il d’utiliser des fonctionnalités …" at bounding box center [344, 260] width 491 height 715
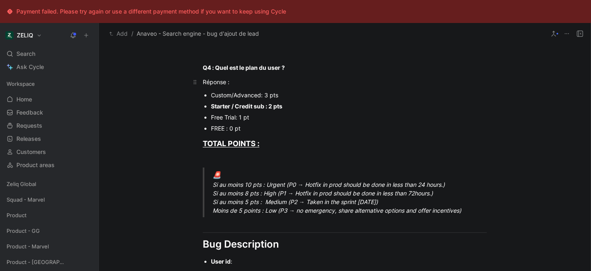
scroll to position [409, 0]
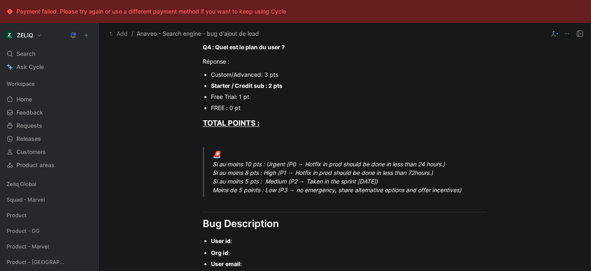
click at [253, 165] on div "🚨 Si au moins 10 pts : Urgent (P0 → Hotfix in prod should be done in less than …" at bounding box center [354, 171] width 284 height 45
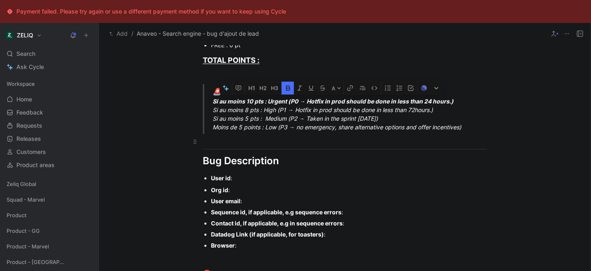
scroll to position [462, 0]
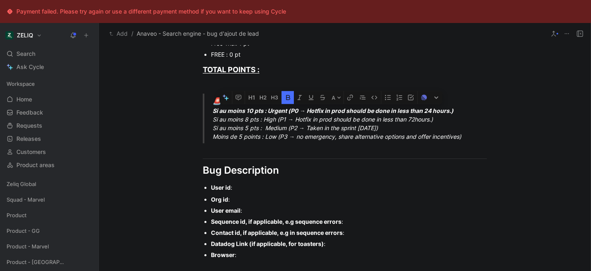
click at [249, 185] on div "User id :" at bounding box center [349, 187] width 276 height 9
click at [241, 198] on div "Org id :" at bounding box center [349, 199] width 276 height 9
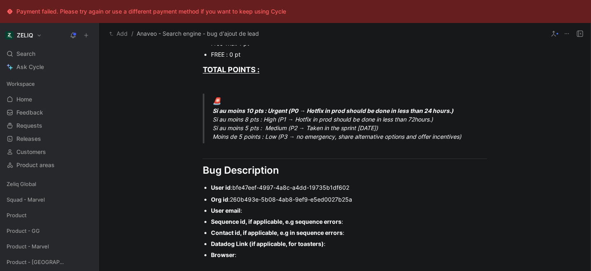
click at [252, 212] on div "User email :" at bounding box center [349, 210] width 276 height 9
drag, startPoint x: 210, startPoint y: 223, endPoint x: 349, endPoint y: 219, distance: 139.5
click at [349, 219] on div "Sequence id, if applicable, e.g sequence errors :" at bounding box center [349, 221] width 276 height 9
drag, startPoint x: 247, startPoint y: 258, endPoint x: 210, endPoint y: 222, distance: 51.9
click at [210, 222] on ul "Org id : 260b493e-5b08-4ab8-9ef9-e5ed0027b25a User email : b.molnar@anaveo.com …" at bounding box center [344, 227] width 315 height 66
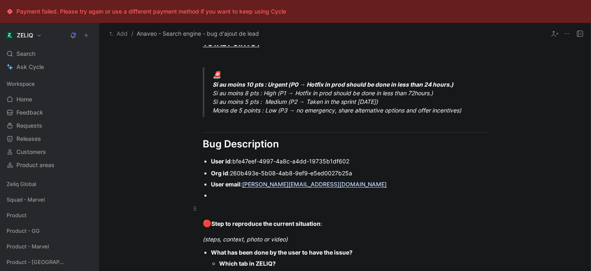
scroll to position [497, 0]
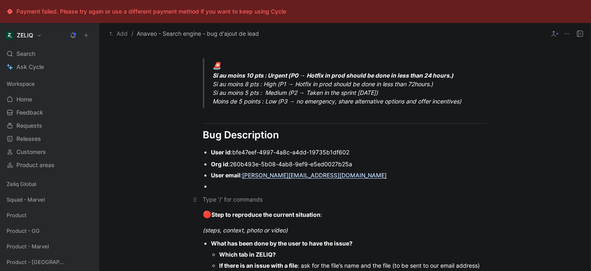
click at [221, 198] on div at bounding box center [345, 199] width 284 height 9
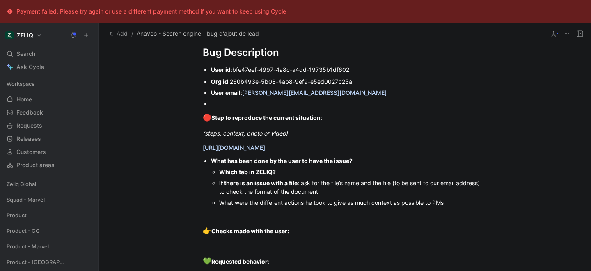
scroll to position [581, 0]
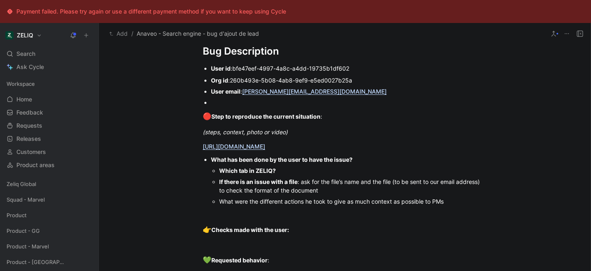
click at [299, 171] on div "Which tab in ZELIQ?" at bounding box center [352, 170] width 267 height 9
drag, startPoint x: 216, startPoint y: 183, endPoint x: 445, endPoint y: 204, distance: 230.2
click at [445, 204] on ul "Which tab in ZELIQ? Recherche If there is an issue with a file : ask for the fi…" at bounding box center [349, 186] width 276 height 42
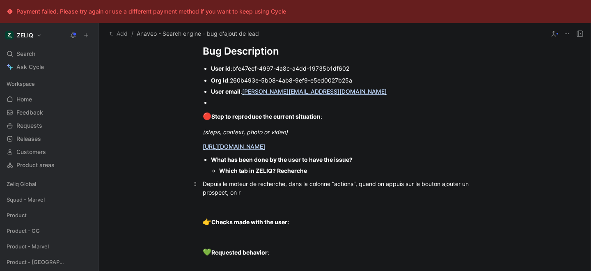
click at [285, 183] on div "Depuis le moteur de recherche, dans la colonne “actions", quand on appuis sur l…" at bounding box center [345, 187] width 284 height 17
click at [292, 183] on div "Depuis le moteur de recherche. dans la colonne “actions", quand on appuis sur l…" at bounding box center [345, 187] width 284 height 17
click at [358, 185] on div "Depuis le moteur de recherche. Dans la colonne “actions", quand on appuis sur l…" at bounding box center [345, 187] width 284 height 17
click at [247, 194] on div "Depuis le moteur de recherche. Dans la colonne “actions". Quand on appuis sur l…" at bounding box center [345, 187] width 284 height 17
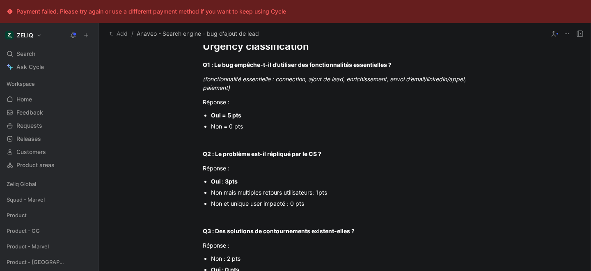
scroll to position [0, 0]
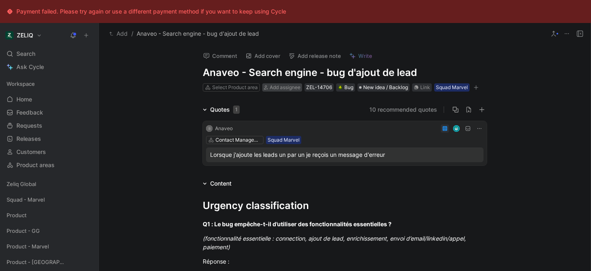
click at [270, 89] on span "Add assignee" at bounding box center [284, 87] width 31 height 6
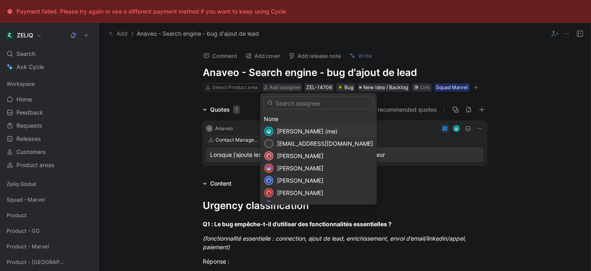
click at [285, 133] on span "Lucas Damoiseau (me)" at bounding box center [307, 131] width 60 height 7
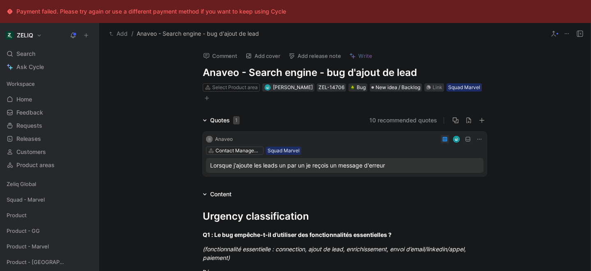
click at [204, 101] on button "button" at bounding box center [207, 98] width 8 height 8
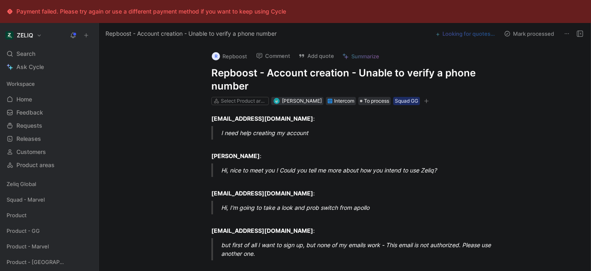
click at [276, 75] on h1 "Repboost - Account creation - Unable to verify a phone number" at bounding box center [353, 79] width 284 height 26
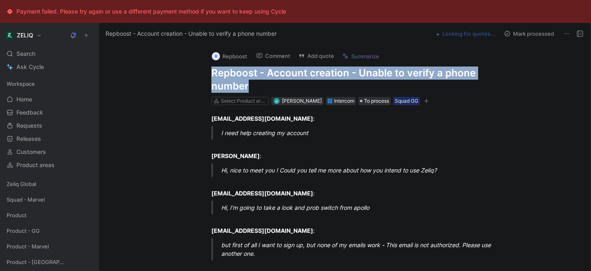
click at [276, 75] on h1 "Repboost - Account creation - Unable to verify a phone number" at bounding box center [353, 79] width 284 height 26
copy h1 "Repboost - Account creation - Unable to verify a phone number"
click at [318, 50] on button "Add quote" at bounding box center [315, 55] width 43 height 11
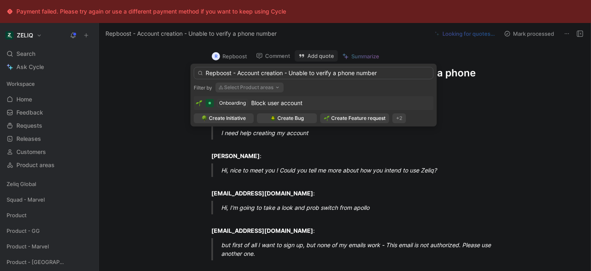
type input "Repboost - Account creation - Unable to verify a phone number"
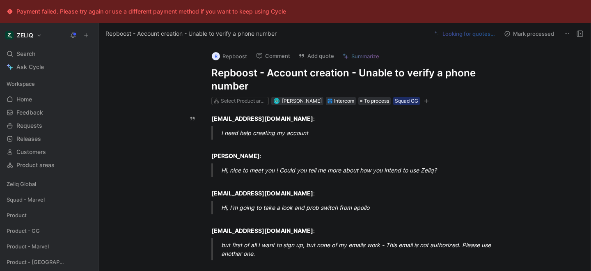
click at [304, 55] on button "Add quote" at bounding box center [315, 55] width 43 height 11
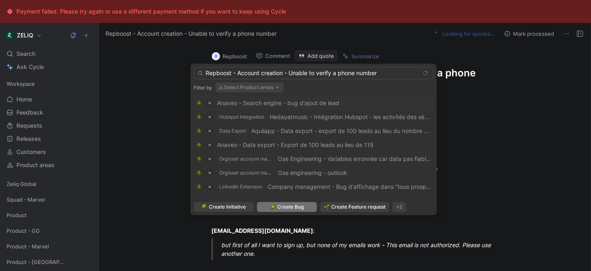
type input "Repboost - Account creation - Unable to verify a phone number"
click at [279, 209] on span "Create Bug" at bounding box center [290, 207] width 26 height 8
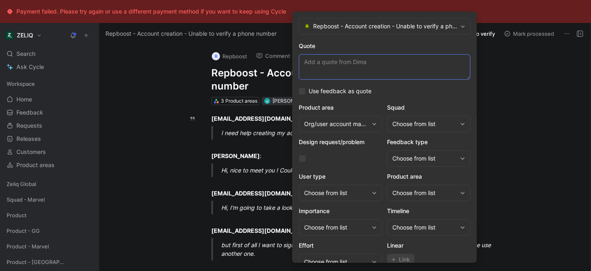
click at [341, 64] on textarea "Quote" at bounding box center [384, 66] width 171 height 25
click at [413, 119] on div "Choose from list" at bounding box center [424, 124] width 64 height 10
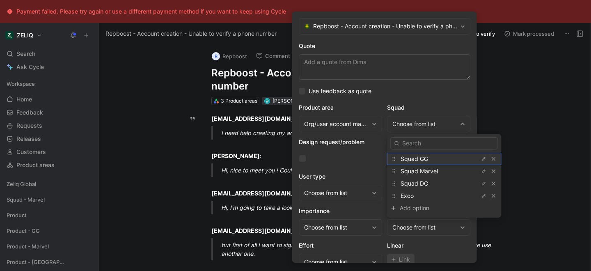
click at [415, 158] on span "Squad GG" at bounding box center [413, 158] width 27 height 7
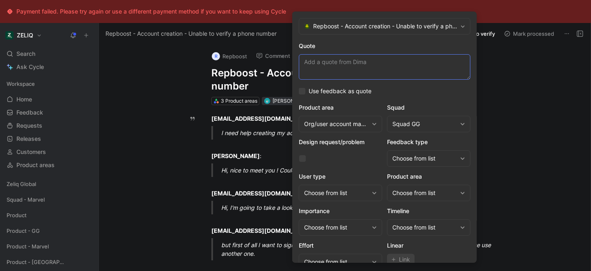
click at [349, 71] on textarea "Quote" at bounding box center [384, 66] width 171 height 25
paste textarea "now I'm unable to verify my phone used two: +442080376060 - cant be used +38162…"
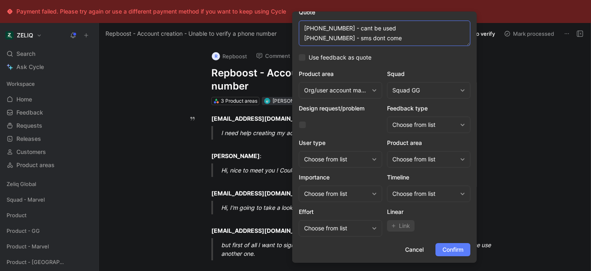
type textarea "now I'm unable to verify my phone used two: +442080376060 - cant be used +38162…"
click at [451, 248] on span "Confirm" at bounding box center [452, 249] width 21 height 10
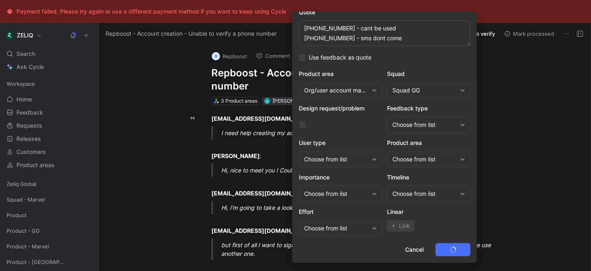
scroll to position [0, 0]
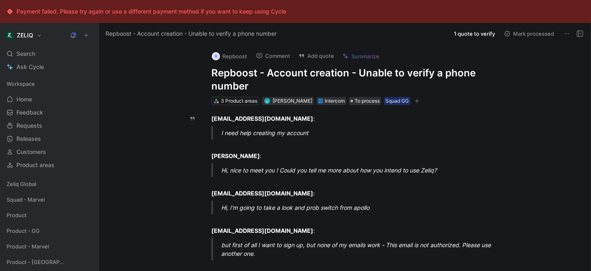
click at [228, 73] on h1 "Repboost - Account creation - Unable to verify a phone number" at bounding box center [353, 79] width 284 height 26
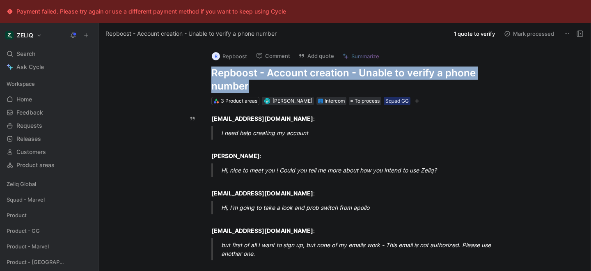
click at [228, 73] on h1 "Repboost - Account creation - Unable to verify a phone number" at bounding box center [353, 79] width 284 height 26
copy h1 "Repboost - Account creation - Unable to verify a phone number"
click at [31, 51] on span "Search" at bounding box center [25, 54] width 19 height 10
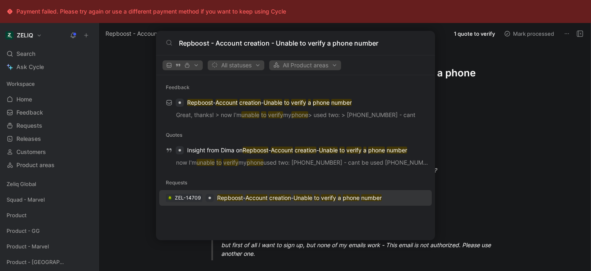
type input "Repboost - Account creation - Unable to verify a phone number"
click at [226, 199] on mark "Repboost" at bounding box center [230, 197] width 26 height 7
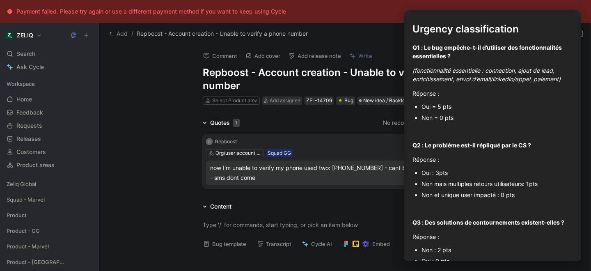
click at [224, 246] on button "Bug template" at bounding box center [224, 243] width 50 height 11
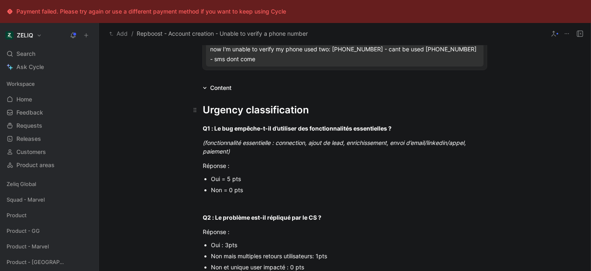
scroll to position [118, 0]
click at [222, 180] on div "Oui = 5 pts" at bounding box center [349, 179] width 276 height 9
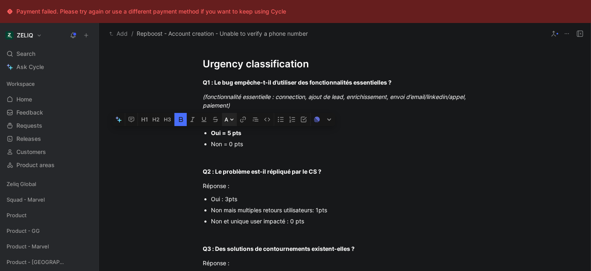
scroll to position [166, 0]
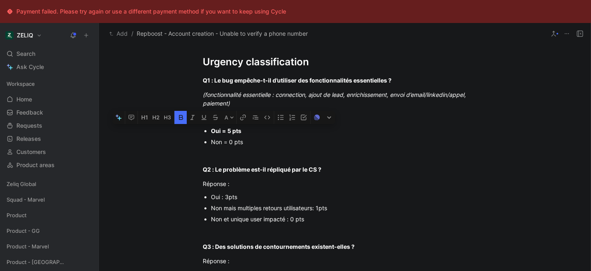
click at [247, 222] on div "Non et unique user impacté : 0 pts" at bounding box center [349, 218] width 276 height 9
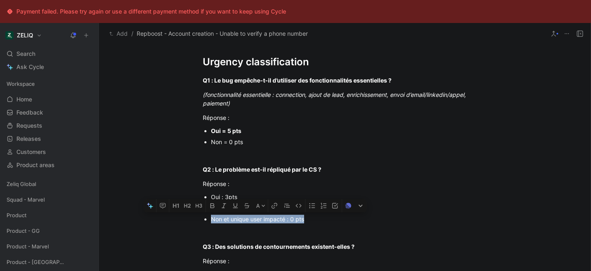
click at [247, 222] on div "Non et unique user impacté : 0 pts" at bounding box center [349, 218] width 276 height 9
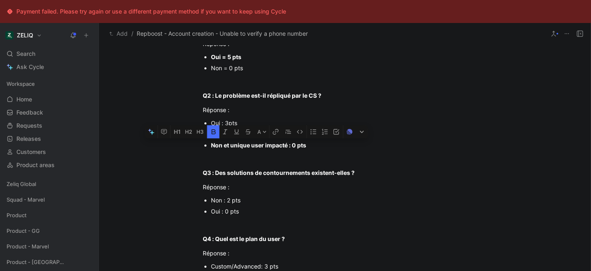
scroll to position [244, 0]
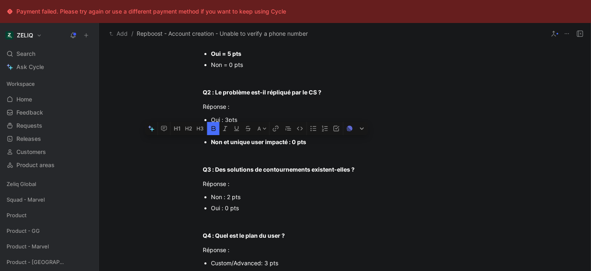
click at [227, 197] on div "Non : 2 pts" at bounding box center [349, 196] width 276 height 9
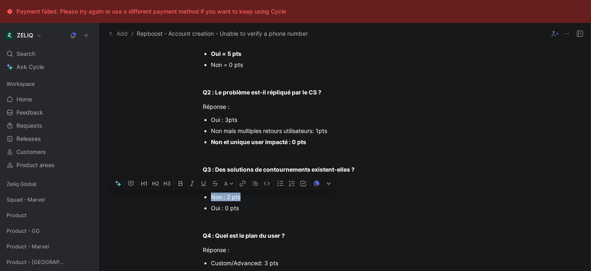
click at [227, 197] on div "Non : 2 pts" at bounding box center [349, 196] width 276 height 9
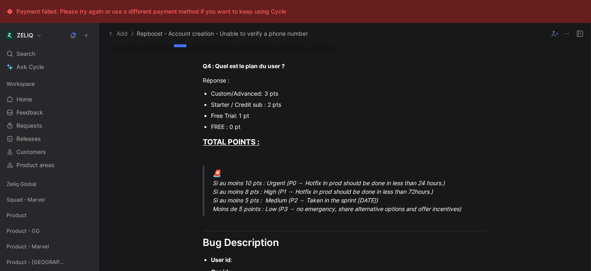
scroll to position [414, 0]
click at [233, 192] on div "🚨 Si au moins 10 pts : Urgent (P0 → Hotfix in prod should be done in less than …" at bounding box center [354, 189] width 284 height 45
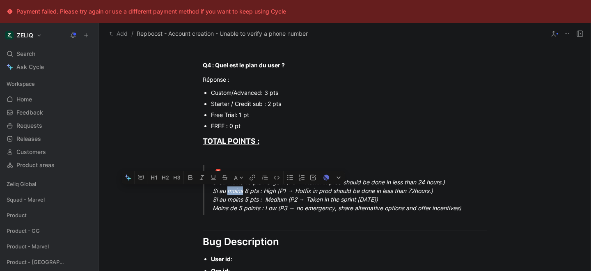
click at [233, 192] on div "🚨 Si au moins 10 pts : Urgent (P0 → Hotfix in prod should be done in less than …" at bounding box center [354, 189] width 284 height 45
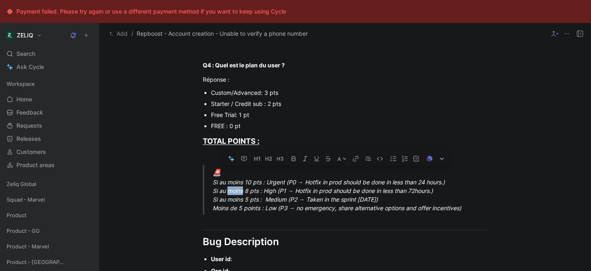
click at [233, 192] on div "🚨 Si au moins 10 pts : Urgent (P0 → Hotfix in prod should be done in less than …" at bounding box center [354, 189] width 284 height 45
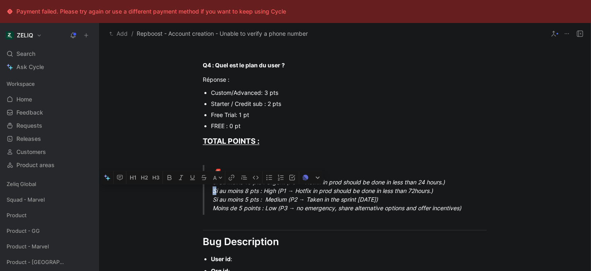
click at [214, 190] on div "🚨 Si au moins 10 pts : Urgent (P0 → Hotfix in prod should be done in less than …" at bounding box center [354, 189] width 284 height 45
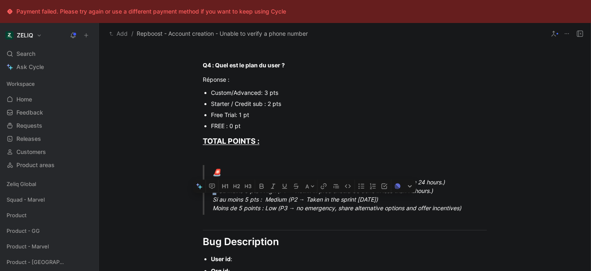
drag, startPoint x: 212, startPoint y: 198, endPoint x: 406, endPoint y: 197, distance: 194.8
click at [406, 197] on div "🚨 Si au moins 10 pts : Urgent (P0 → Hotfix in prod should be done in less than …" at bounding box center [354, 189] width 284 height 45
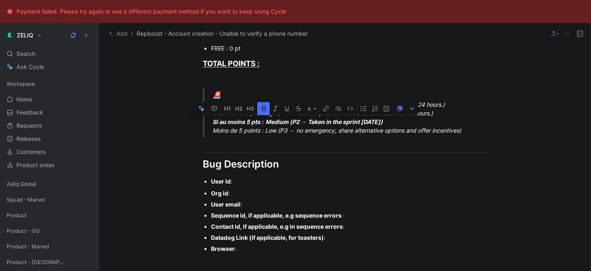
click at [237, 182] on div "User id :" at bounding box center [349, 181] width 276 height 9
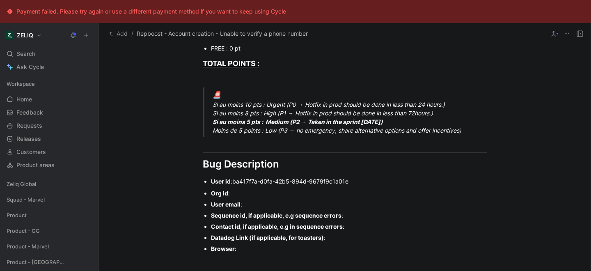
click at [246, 205] on div "User email :" at bounding box center [349, 204] width 276 height 9
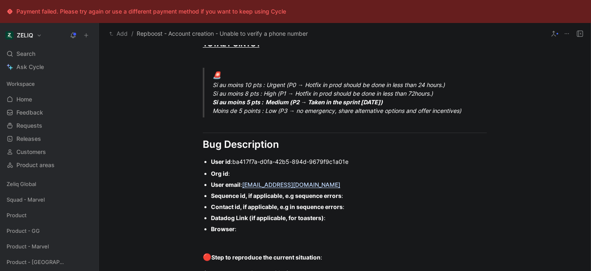
scroll to position [513, 0]
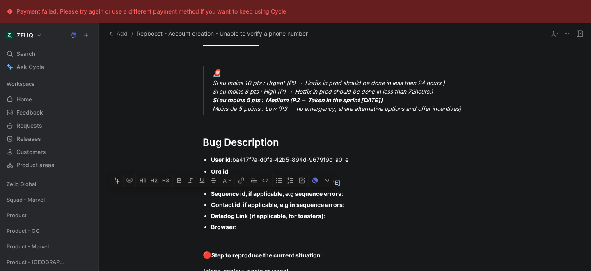
drag, startPoint x: 196, startPoint y: 192, endPoint x: 254, endPoint y: 231, distance: 70.1
click at [254, 231] on ul "Org id : User email : dima@repboost.org Sequence id, if applicable, e.g sequenc…" at bounding box center [344, 199] width 315 height 66
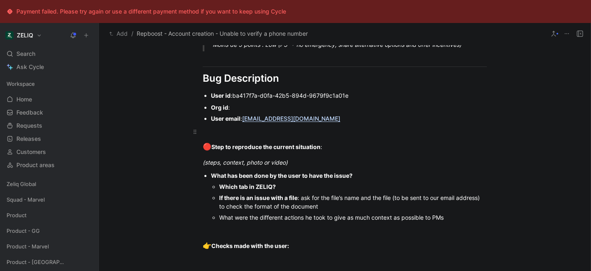
scroll to position [579, 0]
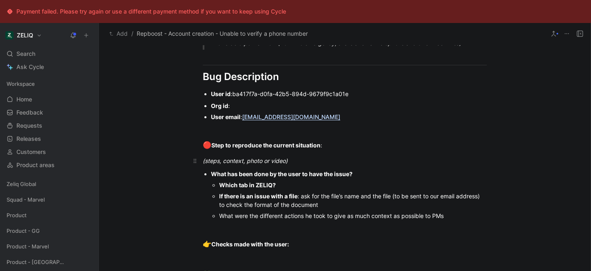
click at [300, 163] on div "(steps, context, photo or video)" at bounding box center [345, 160] width 284 height 9
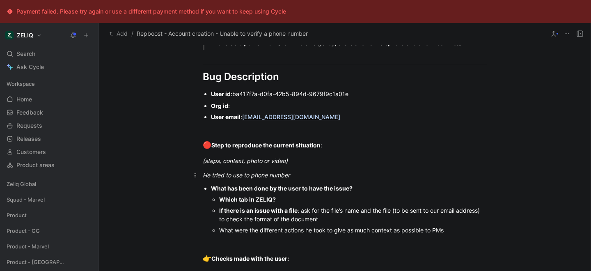
click at [246, 176] on em "He tried to use to phone number" at bounding box center [246, 174] width 87 height 7
click at [264, 176] on em "He tried to use 2 phone number" at bounding box center [245, 174] width 85 height 7
click at [287, 176] on em "He tried to use 2 phone number" at bounding box center [245, 174] width 85 height 7
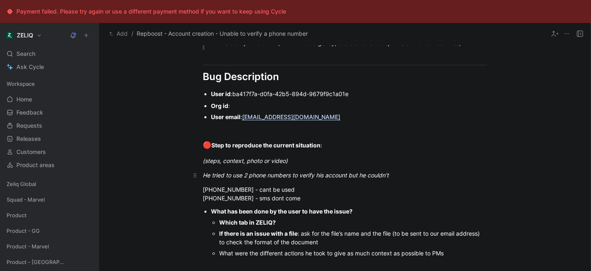
click at [391, 173] on div "He tried to use 2 phone numbers to verify his account but he couldn’t" at bounding box center [345, 175] width 284 height 9
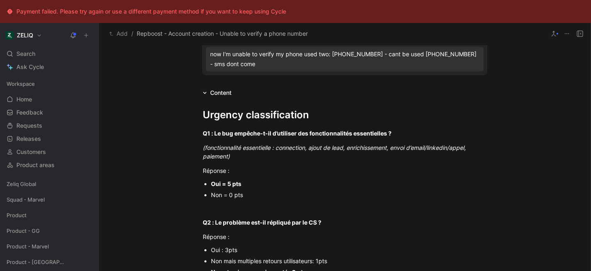
scroll to position [0, 0]
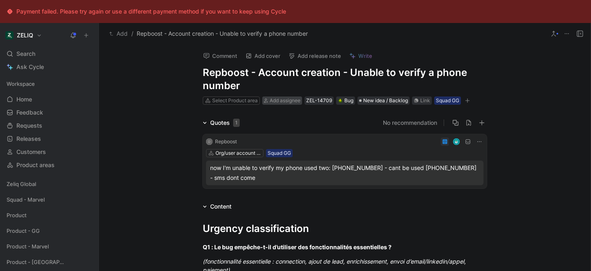
click at [275, 103] on span "Add assignee" at bounding box center [284, 100] width 31 height 6
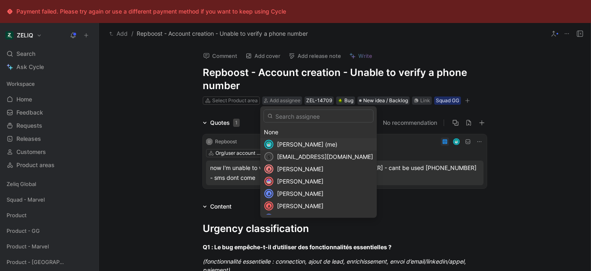
click at [284, 145] on span "Lucas Damoiseau (me)" at bounding box center [307, 144] width 60 height 7
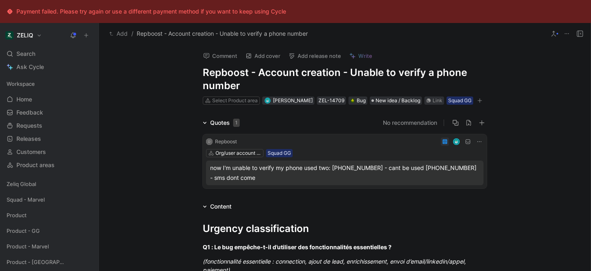
click at [480, 102] on button "button" at bounding box center [479, 100] width 8 height 8
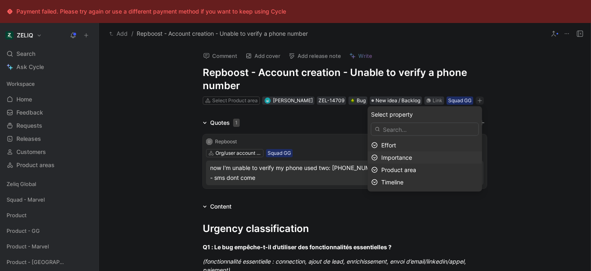
click at [409, 154] on span "Importance" at bounding box center [396, 157] width 31 height 7
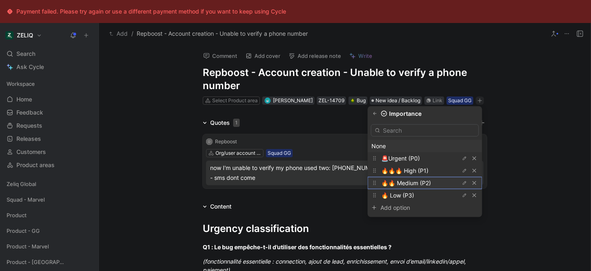
click at [412, 183] on span "🔥🔥 Medium (P2)" at bounding box center [406, 182] width 50 height 7
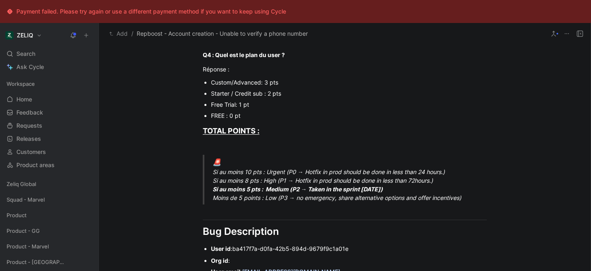
scroll to position [433, 0]
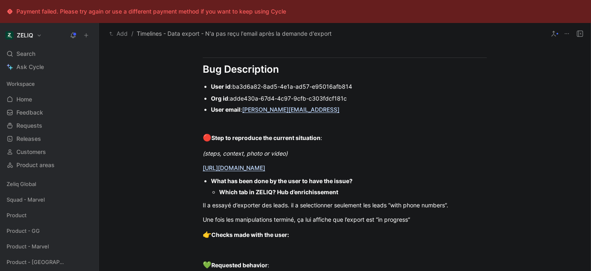
scroll to position [586, 0]
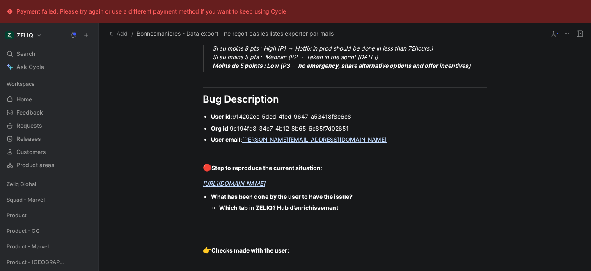
scroll to position [540, 0]
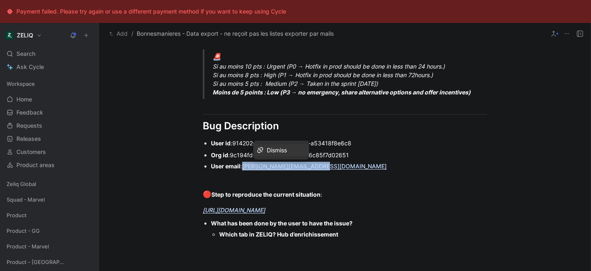
drag, startPoint x: 326, startPoint y: 169, endPoint x: 241, endPoint y: 169, distance: 85.3
click at [241, 169] on div "User email : [PERSON_NAME][EMAIL_ADDRESS][DOMAIN_NAME]" at bounding box center [349, 166] width 276 height 9
copy link "[PERSON_NAME][EMAIL_ADDRESS][DOMAIN_NAME]"
